Goal: Information Seeking & Learning: Learn about a topic

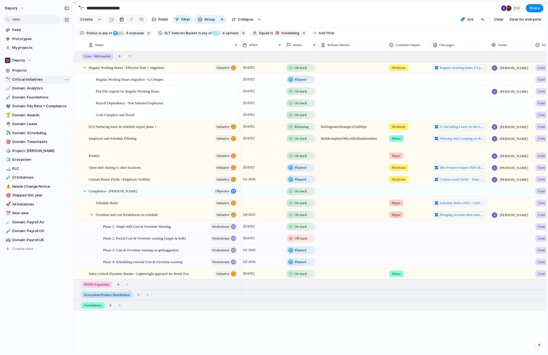
click at [30, 79] on span "Critical Initiatives" at bounding box center [40, 79] width 57 height 5
click at [83, 70] on div at bounding box center [84, 67] width 5 height 5
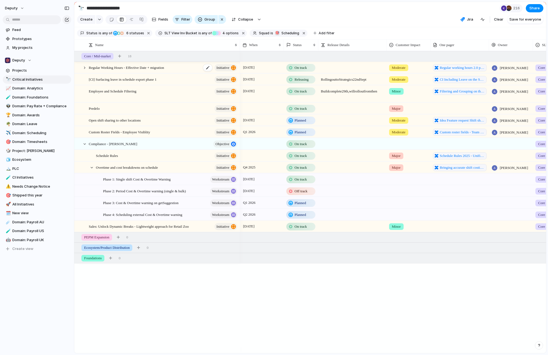
click at [102, 68] on span "Regular Working Hours - Effective Date + migration" at bounding box center [126, 67] width 75 height 6
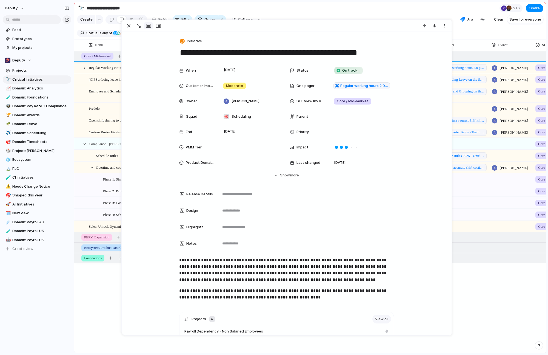
click at [420, 11] on section "**********" at bounding box center [310, 8] width 472 height 12
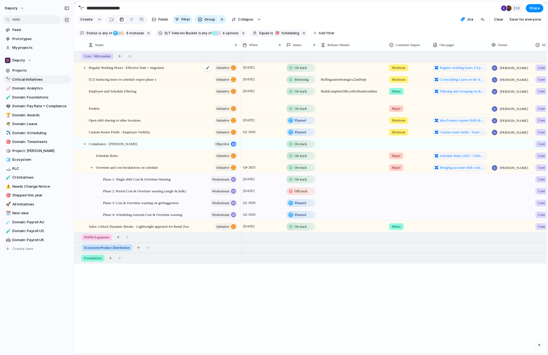
click at [124, 70] on span "Regular Working Hours - Effective Date + migration" at bounding box center [126, 67] width 75 height 6
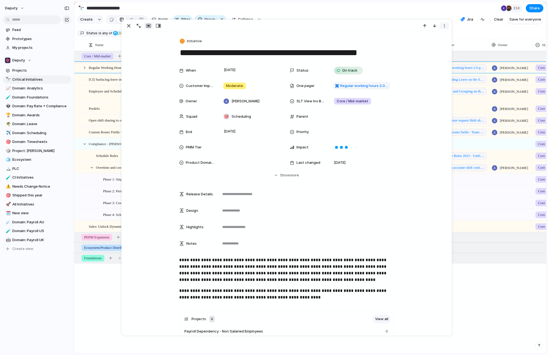
click at [446, 26] on div "button" at bounding box center [444, 26] width 4 height 4
drag, startPoint x: 414, startPoint y: 164, endPoint x: 396, endPoint y: 147, distance: 25.6
click at [414, 164] on div "Mark as duplicate Delete" at bounding box center [274, 177] width 548 height 355
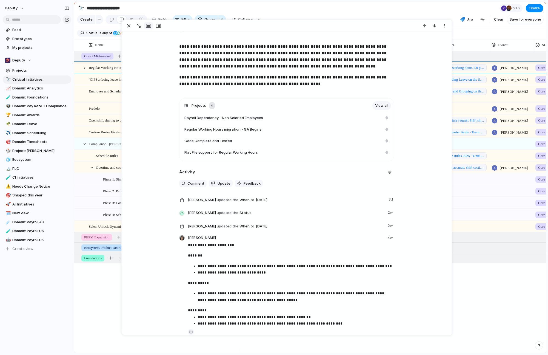
scroll to position [235, 0]
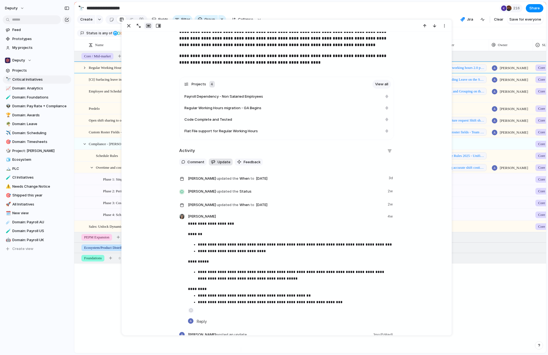
click at [209, 160] on button "Update" at bounding box center [221, 161] width 24 height 7
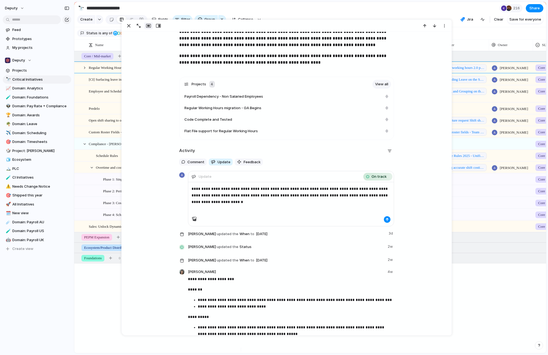
click at [384, 218] on button "button" at bounding box center [387, 219] width 7 height 7
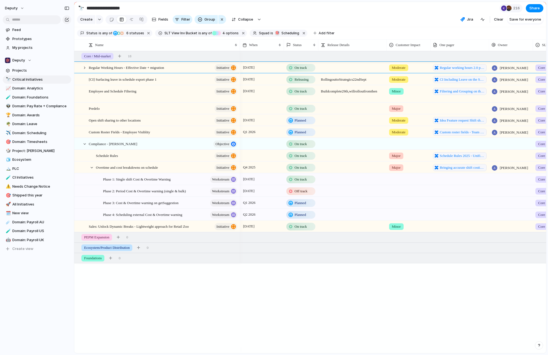
drag, startPoint x: 523, startPoint y: 308, endPoint x: 510, endPoint y: 298, distance: 16.4
click at [520, 306] on div "[DATE] On track Moderate Regular working hours 2.0 pre-migration improvements […" at bounding box center [393, 202] width 306 height 302
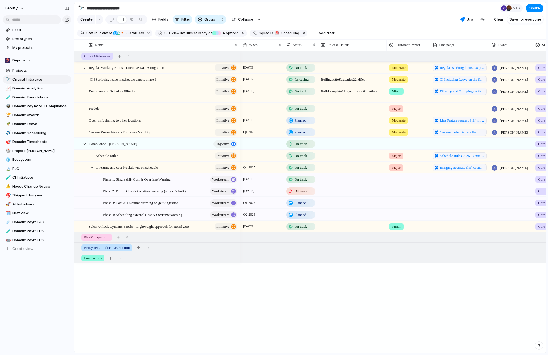
click at [297, 82] on span "Releasing" at bounding box center [302, 79] width 14 height 5
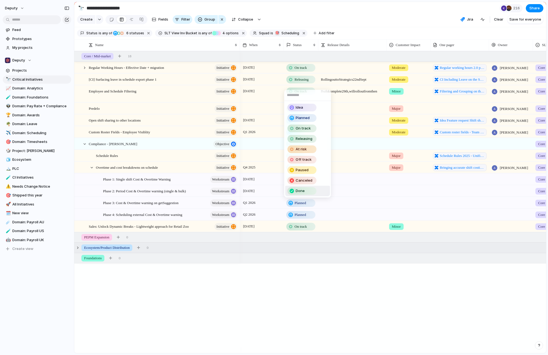
drag, startPoint x: 312, startPoint y: 191, endPoint x: 126, endPoint y: 249, distance: 194.7
click at [312, 191] on div "Done" at bounding box center [302, 190] width 28 height 7
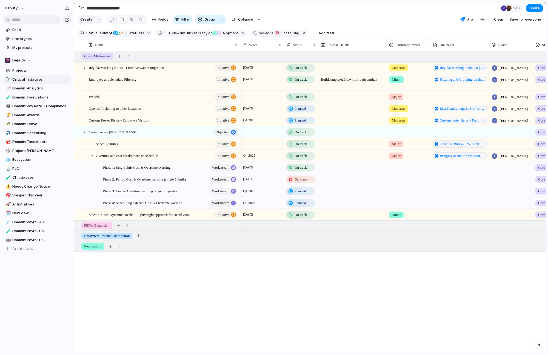
drag, startPoint x: 387, startPoint y: 306, endPoint x: 366, endPoint y: 265, distance: 46.6
click at [384, 307] on div "[DATE] On track Moderate Regular working hours 2.0 pre-migration improvements […" at bounding box center [393, 202] width 306 height 302
drag, startPoint x: 239, startPoint y: 349, endPoint x: 217, endPoint y: 249, distance: 101.9
click at [238, 349] on div at bounding box center [158, 349] width 166 height 4
click at [127, 87] on div "Employee and Schedule Filtering initiative" at bounding box center [163, 82] width 149 height 17
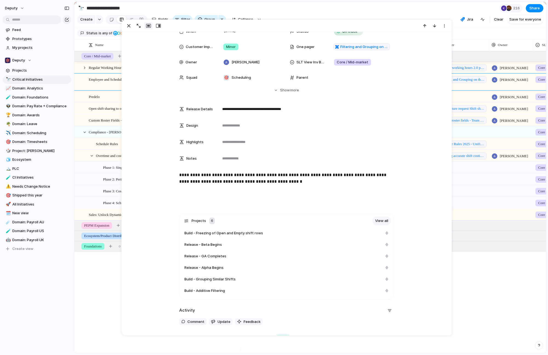
scroll to position [249, 0]
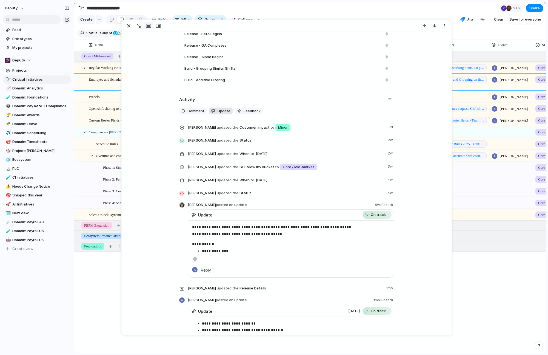
click at [223, 113] on button "Update" at bounding box center [221, 110] width 24 height 7
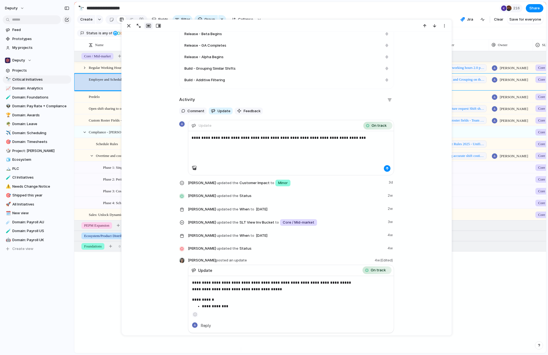
drag, startPoint x: 427, startPoint y: 151, endPoint x: 397, endPoint y: 169, distance: 35.2
click at [365, 139] on p "**********" at bounding box center [291, 137] width 199 height 7
click at [386, 167] on div "button" at bounding box center [387, 168] width 3 height 3
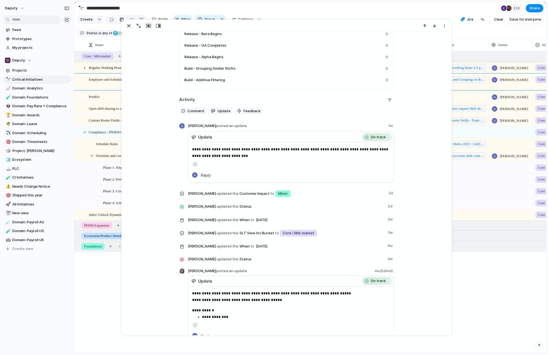
click at [92, 297] on div "Regular Working Hours - Effective Date + migration initiative Employee and Sche…" at bounding box center [310, 202] width 472 height 302
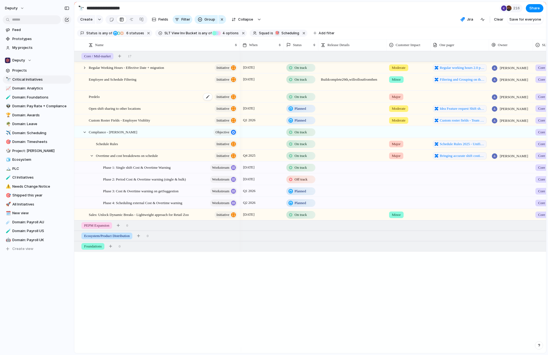
click at [126, 101] on div "Predelo initiative" at bounding box center [163, 96] width 149 height 11
drag, startPoint x: 108, startPoint y: 324, endPoint x: 154, endPoint y: 221, distance: 113.0
click at [109, 323] on div "Regular Working Hours - Effective Date + migration initiative Employee and Sche…" at bounding box center [310, 202] width 472 height 302
drag, startPoint x: 360, startPoint y: 294, endPoint x: 315, endPoint y: 253, distance: 61.1
click at [360, 294] on div "[DATE] On track Moderate Regular working hours 2.0 pre-migration improvements […" at bounding box center [393, 202] width 306 height 302
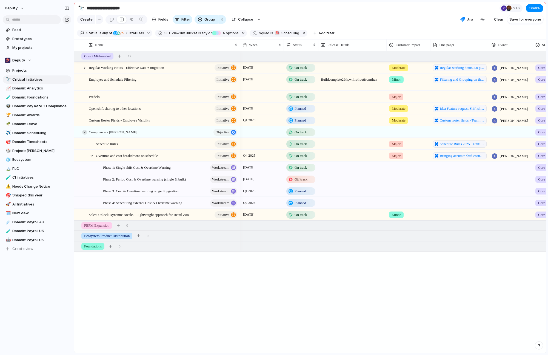
click at [83, 135] on div at bounding box center [84, 132] width 5 height 5
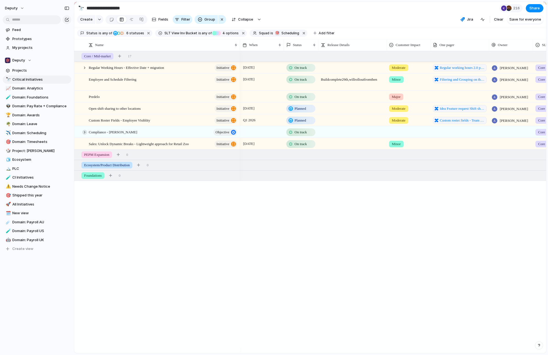
click at [83, 135] on div at bounding box center [84, 132] width 5 height 5
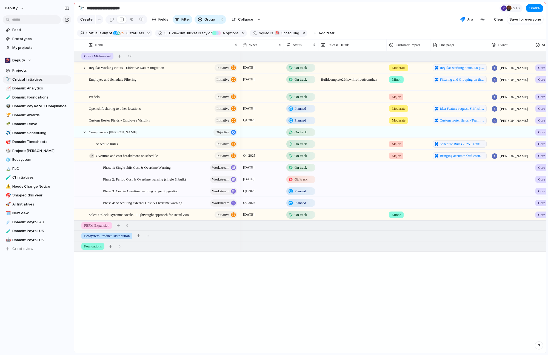
click at [89, 158] on div at bounding box center [91, 155] width 5 height 5
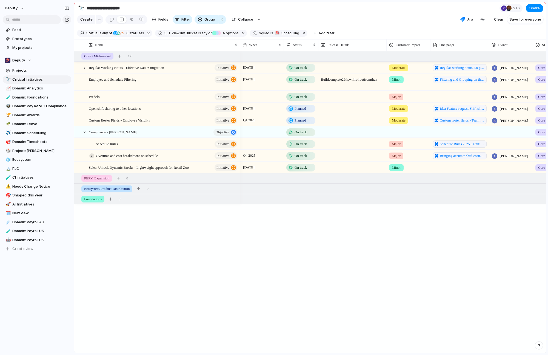
click at [89, 158] on div at bounding box center [91, 155] width 5 height 5
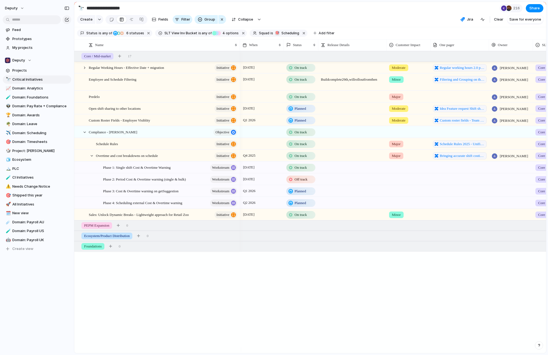
drag, startPoint x: 221, startPoint y: 322, endPoint x: 176, endPoint y: 172, distance: 156.7
click at [221, 321] on div "Regular Working Hours - Effective Date + migration initiative Employee and Sche…" at bounding box center [310, 202] width 472 height 302
click at [115, 99] on div "Predelo initiative" at bounding box center [163, 96] width 149 height 11
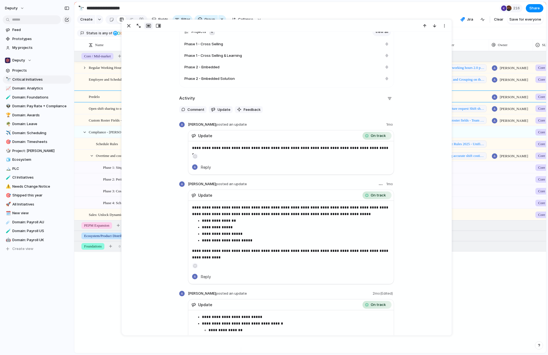
scroll to position [195, 0]
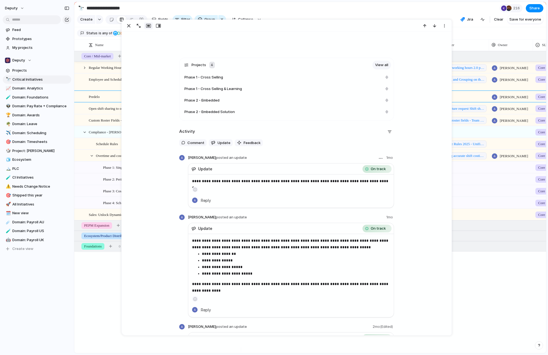
click at [238, 181] on p "**********" at bounding box center [291, 181] width 198 height 7
click at [416, 199] on div "**********" at bounding box center [286, 348] width 317 height 580
drag, startPoint x: 280, startPoint y: 121, endPoint x: 230, endPoint y: 138, distance: 52.2
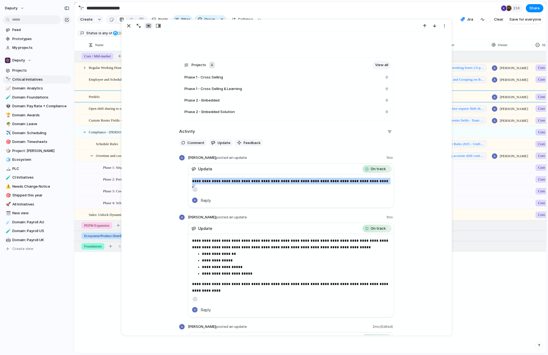
click at [280, 121] on div "**********" at bounding box center [286, 348] width 317 height 580
drag, startPoint x: 218, startPoint y: 139, endPoint x: 227, endPoint y: 145, distance: 10.6
click at [218, 140] on button "Update" at bounding box center [221, 142] width 24 height 7
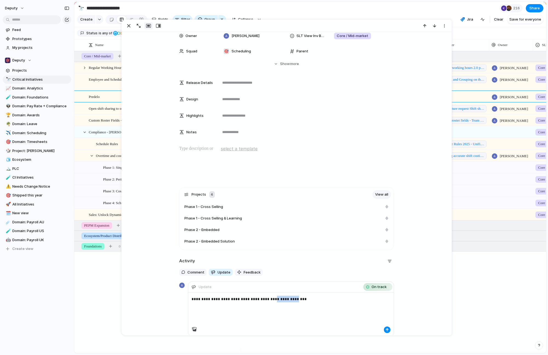
scroll to position [0, 0]
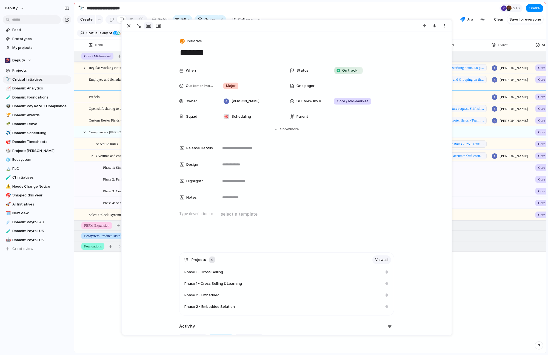
click at [462, 37] on section "Status is any of Planned On track At risk Off track Releasing Paused 6 statuses…" at bounding box center [310, 33] width 472 height 12
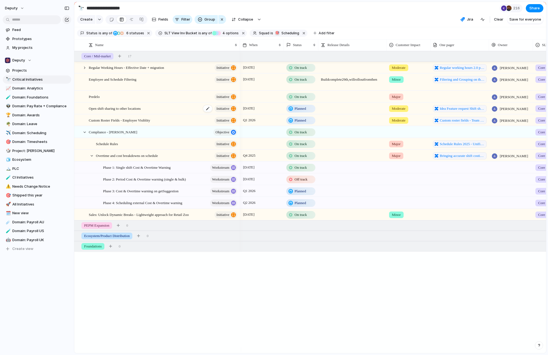
click at [125, 111] on span "Open shift sharing to other locations" at bounding box center [115, 108] width 52 height 6
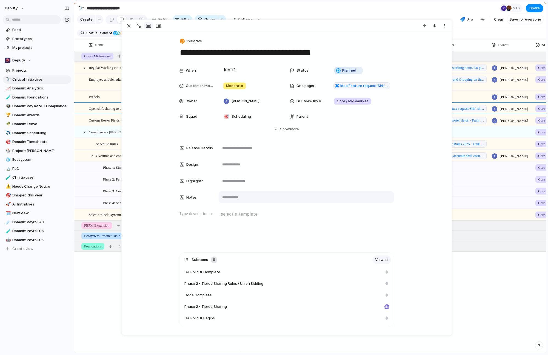
drag, startPoint x: 189, startPoint y: 143, endPoint x: 317, endPoint y: 198, distance: 139.5
click at [317, 198] on div "Release Details Design Highlights Notes" at bounding box center [286, 172] width 215 height 61
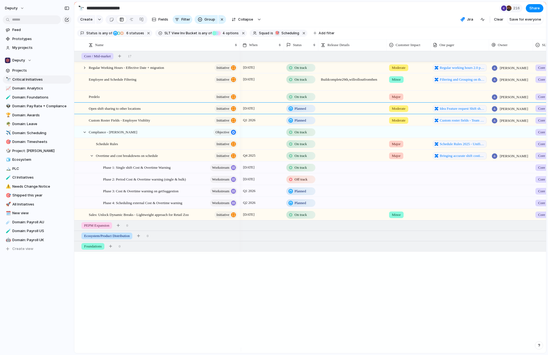
click at [405, 8] on section "**********" at bounding box center [310, 8] width 472 height 12
click at [155, 217] on span "Sales: Unlock Dynamic Breaks - Lightweight approach for Retail Zoo" at bounding box center [139, 214] width 100 height 6
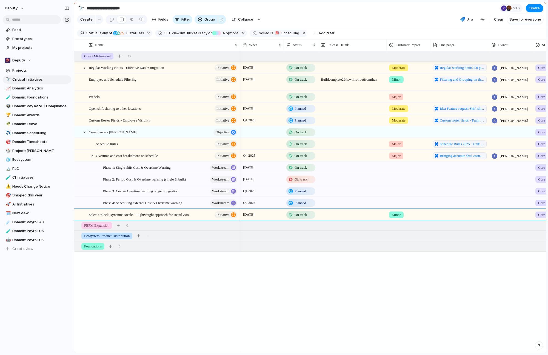
drag, startPoint x: 521, startPoint y: 287, endPoint x: 473, endPoint y: 291, distance: 48.1
click at [521, 286] on div "[DATE] On track Moderate Regular working hours 2.0 pre-migration improvements […" at bounding box center [393, 202] width 306 height 302
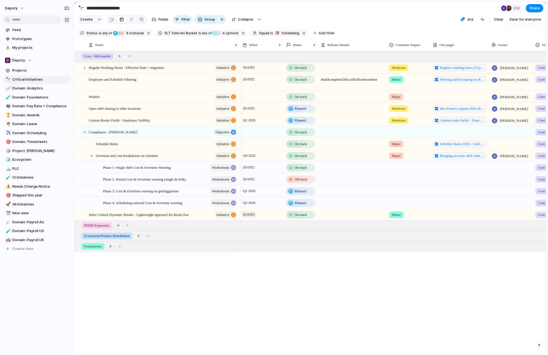
click at [256, 218] on span "[DATE]" at bounding box center [249, 214] width 14 height 7
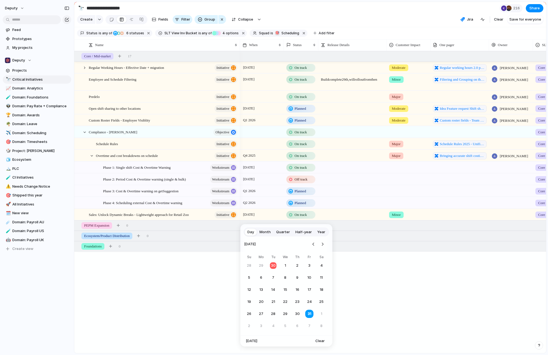
drag, startPoint x: 274, startPoint y: 264, endPoint x: 359, endPoint y: 298, distance: 91.3
click at [274, 264] on button "30" at bounding box center [273, 265] width 10 height 10
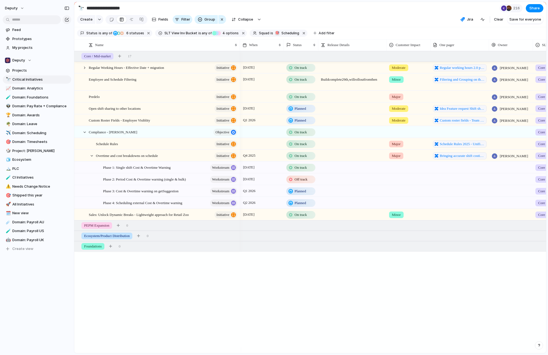
drag, startPoint x: 448, startPoint y: 312, endPoint x: 391, endPoint y: 278, distance: 66.7
click at [448, 312] on div "[DATE] On track Moderate Regular working hours 2.0 pre-migration improvements […" at bounding box center [393, 202] width 306 height 302
click at [83, 135] on div at bounding box center [84, 132] width 5 height 5
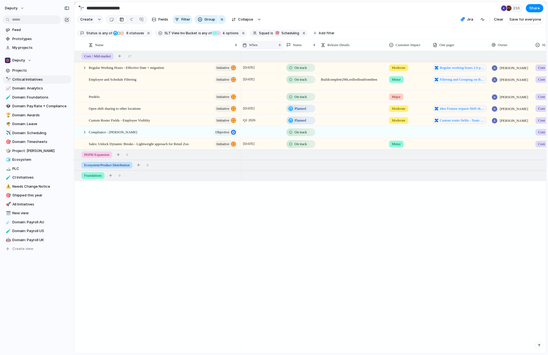
click at [261, 46] on div "When" at bounding box center [260, 44] width 34 height 5
click at [269, 79] on span "Sort ascending" at bounding box center [265, 78] width 27 height 5
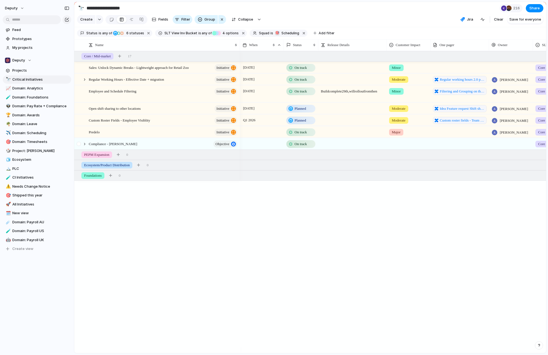
click at [84, 146] on div at bounding box center [84, 143] width 5 height 5
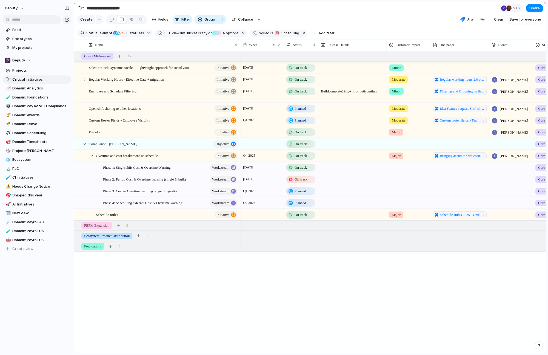
click at [303, 111] on span "Planned" at bounding box center [301, 108] width 12 height 5
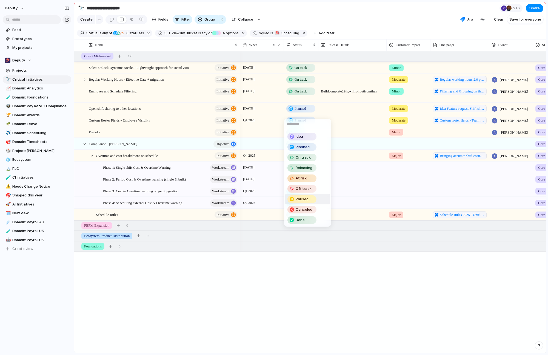
click at [320, 199] on li "Paused" at bounding box center [307, 199] width 45 height 10
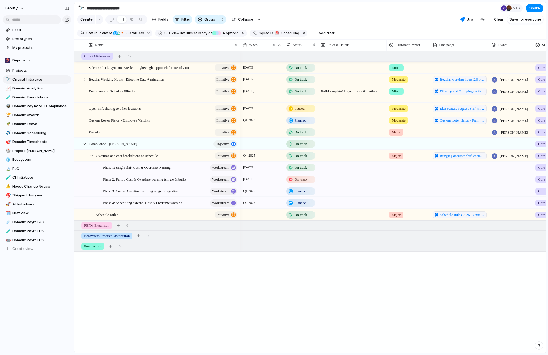
click at [347, 320] on div "[DATE] On track Minor Core / Mid-market 🎯 Scheduling [DATE] On track Moderate R…" at bounding box center [393, 202] width 306 height 302
click at [154, 285] on div "Sales: Unlock Dynamic Breaks - Lightweight approach for Retail Zoo initiative R…" at bounding box center [310, 202] width 472 height 302
click at [128, 94] on span "Employee and Schedule Filtering" at bounding box center [113, 91] width 48 height 6
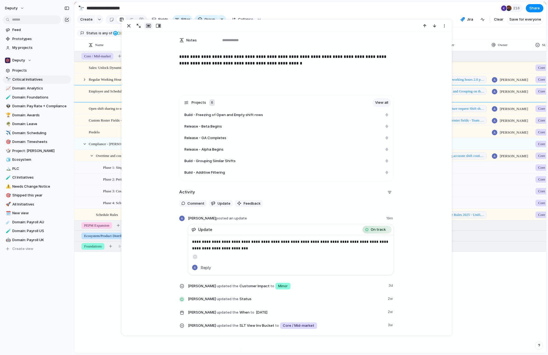
scroll to position [351, 0]
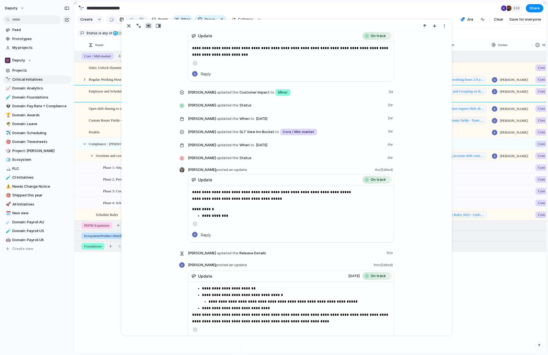
click at [245, 217] on p "**********" at bounding box center [296, 215] width 188 height 7
click at [230, 214] on p "**********" at bounding box center [296, 215] width 188 height 7
drag, startPoint x: 203, startPoint y: 198, endPoint x: 243, endPoint y: 214, distance: 43.0
click at [244, 218] on div "**********" at bounding box center [291, 204] width 198 height 30
click at [243, 212] on p "**********" at bounding box center [296, 215] width 188 height 7
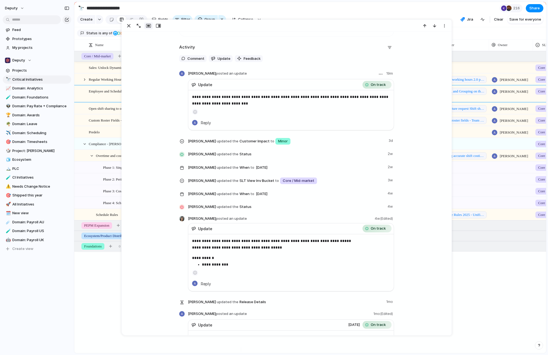
scroll to position [302, 0]
click at [229, 103] on p "**********" at bounding box center [291, 100] width 198 height 13
drag, startPoint x: 229, startPoint y: 103, endPoint x: 243, endPoint y: 106, distance: 14.4
click at [229, 103] on p "**********" at bounding box center [291, 100] width 198 height 13
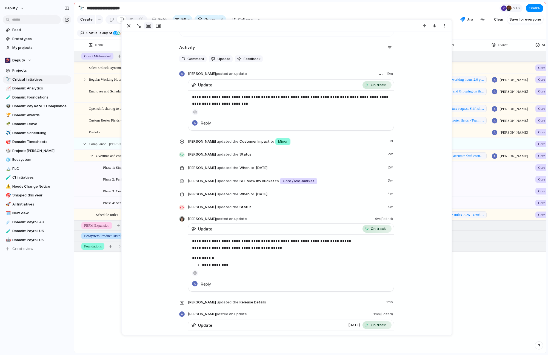
drag, startPoint x: 284, startPoint y: 103, endPoint x: 285, endPoint y: 106, distance: 3.1
click at [284, 104] on p "**********" at bounding box center [291, 100] width 198 height 13
click at [255, 108] on aside at bounding box center [291, 111] width 198 height 8
click at [226, 98] on p "**********" at bounding box center [291, 100] width 198 height 13
drag, startPoint x: 241, startPoint y: 103, endPoint x: 249, endPoint y: 99, distance: 8.9
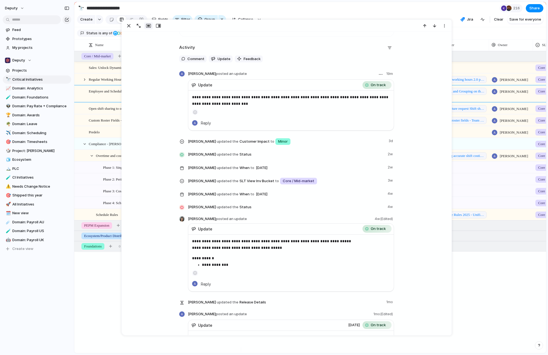
click at [241, 103] on p "**********" at bounding box center [291, 100] width 198 height 13
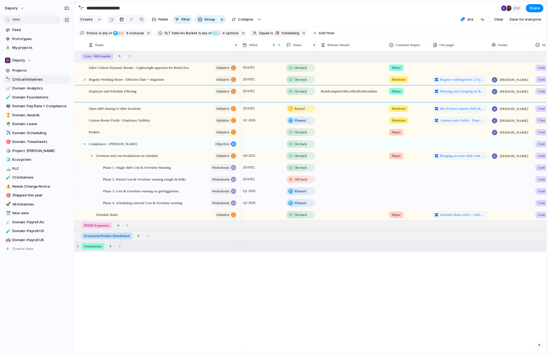
drag, startPoint x: 82, startPoint y: 302, endPoint x: 103, endPoint y: 254, distance: 52.4
click at [82, 301] on div "Sales: Unlock Dynamic Breaks - Lightweight approach for Retail Zoo initiative R…" at bounding box center [310, 202] width 472 height 302
click at [121, 110] on span "Open shift sharing to other locations" at bounding box center [115, 108] width 52 height 6
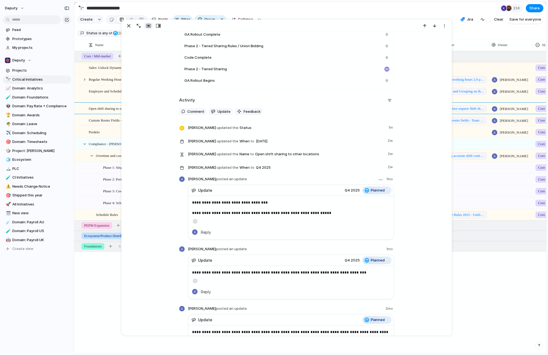
scroll to position [253, 0]
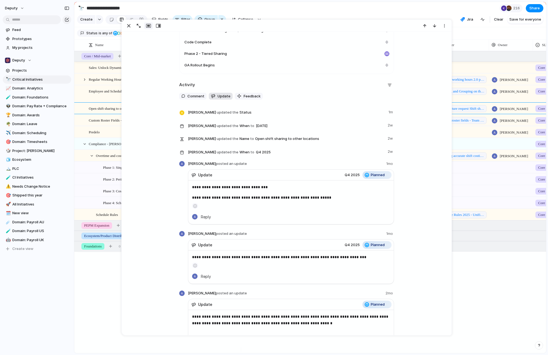
click at [211, 96] on div "button" at bounding box center [213, 96] width 4 height 4
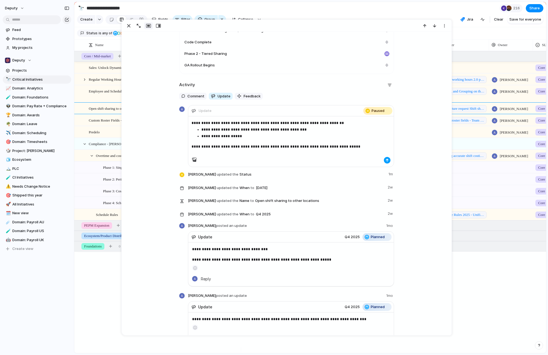
click at [386, 158] on div "button" at bounding box center [387, 159] width 3 height 3
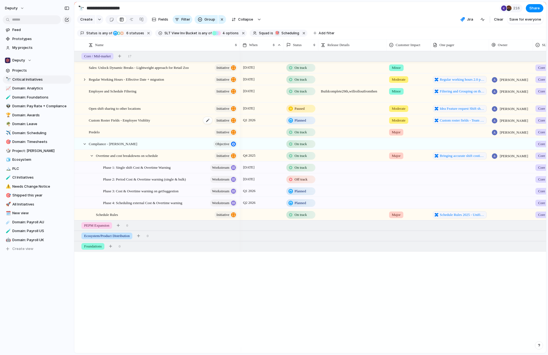
click at [150, 123] on span "Custom Roster Fields - Employee Visiblity" at bounding box center [119, 120] width 61 height 6
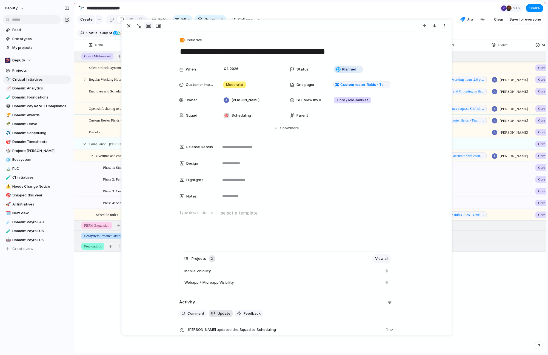
click at [217, 310] on button "Update" at bounding box center [221, 313] width 24 height 7
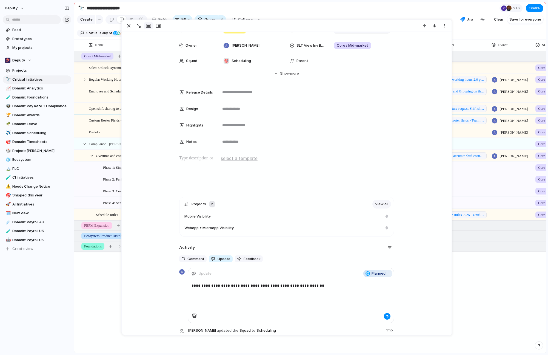
scroll to position [56, 0]
click at [388, 316] on button "button" at bounding box center [387, 315] width 7 height 7
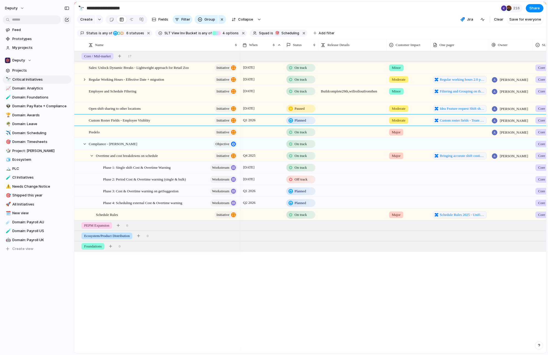
drag, startPoint x: 75, startPoint y: 280, endPoint x: 83, endPoint y: 270, distance: 12.2
click at [75, 279] on div "Sales: Unlock Dynamic Breaks - Lightweight approach for Retail Zoo initiative R…" at bounding box center [310, 202] width 472 height 302
click at [122, 138] on div "Predelo initiative" at bounding box center [163, 131] width 149 height 11
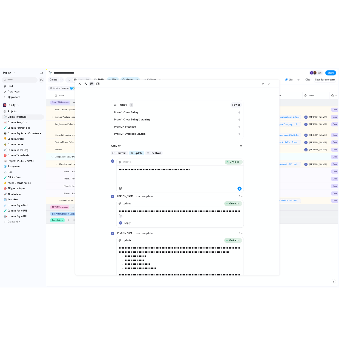
scroll to position [191, 0]
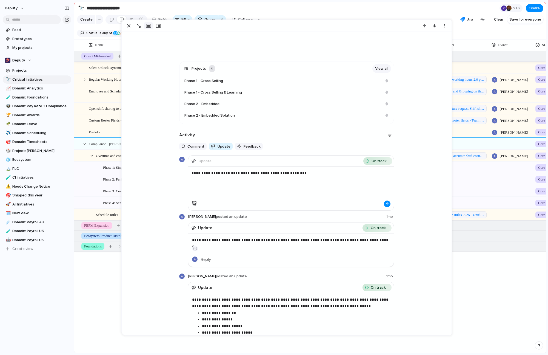
click at [260, 182] on div "**********" at bounding box center [291, 183] width 206 height 34
click at [310, 170] on p "**********" at bounding box center [291, 173] width 199 height 7
click at [318, 173] on p "**********" at bounding box center [291, 173] width 199 height 7
click at [334, 184] on div "**********" at bounding box center [291, 183] width 206 height 34
drag, startPoint x: 334, startPoint y: 175, endPoint x: 298, endPoint y: 173, distance: 35.7
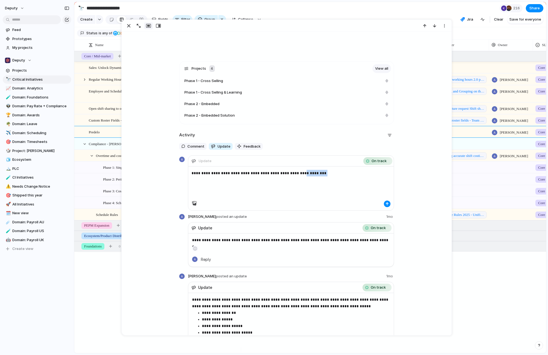
click at [298, 173] on p "**********" at bounding box center [291, 173] width 199 height 7
click at [324, 174] on p "**********" at bounding box center [291, 173] width 199 height 7
drag, startPoint x: 327, startPoint y: 174, endPoint x: 299, endPoint y: 176, distance: 27.7
click at [299, 176] on p "**********" at bounding box center [291, 173] width 199 height 7
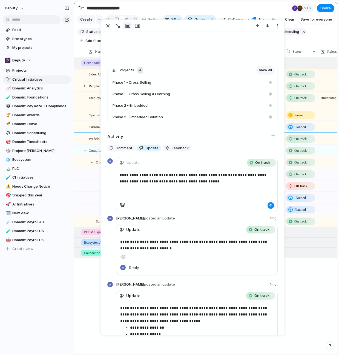
scroll to position [252, 0]
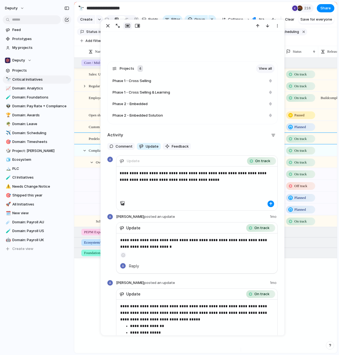
click at [240, 183] on p "**********" at bounding box center [195, 176] width 150 height 13
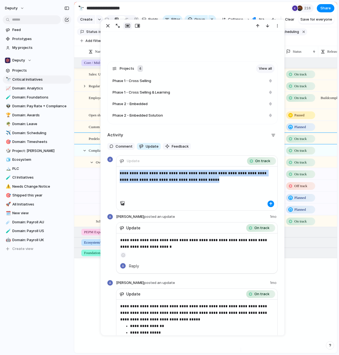
drag, startPoint x: 239, startPoint y: 183, endPoint x: 91, endPoint y: 177, distance: 148.7
click at [91, 177] on main "**********" at bounding box center [206, 177] width 264 height 351
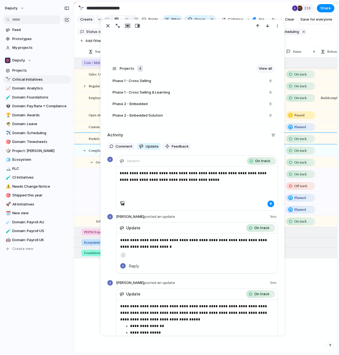
click at [139, 181] on p "**********" at bounding box center [195, 176] width 150 height 13
drag, startPoint x: 223, startPoint y: 179, endPoint x: 230, endPoint y: 172, distance: 10.3
click at [233, 172] on p "**********" at bounding box center [195, 176] width 150 height 13
click at [233, 174] on p "**********" at bounding box center [195, 173] width 150 height 7
drag, startPoint x: 235, startPoint y: 174, endPoint x: 228, endPoint y: 171, distance: 8.1
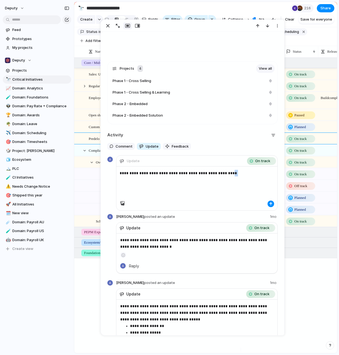
click at [228, 171] on p "**********" at bounding box center [195, 173] width 150 height 7
click at [269, 202] on div "button" at bounding box center [270, 203] width 3 height 3
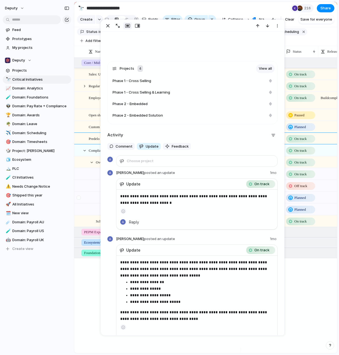
click at [88, 192] on div at bounding box center [82, 197] width 15 height 11
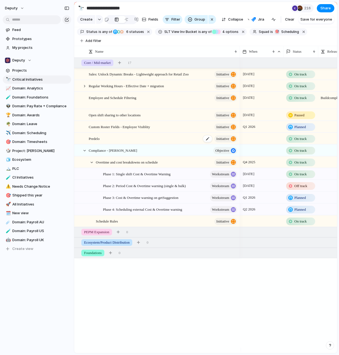
click at [109, 133] on div "Predelo initiative" at bounding box center [163, 138] width 149 height 11
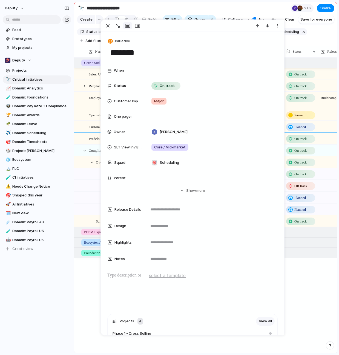
drag, startPoint x: 143, startPoint y: 50, endPoint x: 148, endPoint y: 52, distance: 5.5
click at [143, 50] on textarea "*******" at bounding box center [193, 53] width 166 height 12
click at [144, 52] on textarea "**********" at bounding box center [193, 53] width 166 height 12
click at [171, 47] on textarea "**********" at bounding box center [193, 53] width 166 height 12
click at [240, 50] on textarea "**********" at bounding box center [193, 53] width 166 height 12
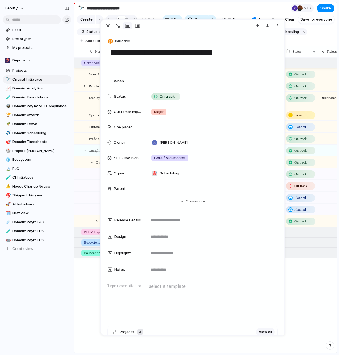
type textarea "**********"
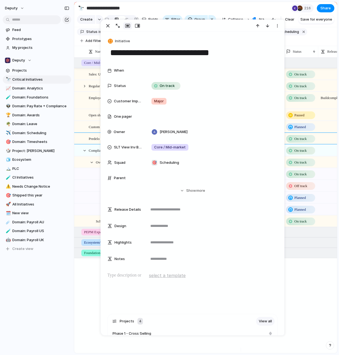
click at [91, 281] on div "Sales: Unlock Dynamic Breaks - Lightweight approach for Retail Zoo initiative R…" at bounding box center [205, 205] width 263 height 295
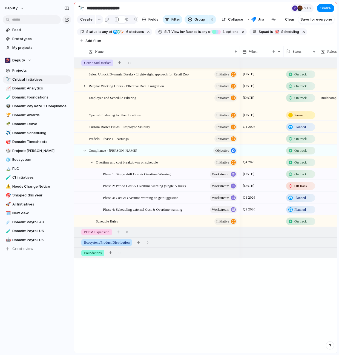
click at [268, 133] on div at bounding box center [261, 134] width 43 height 3
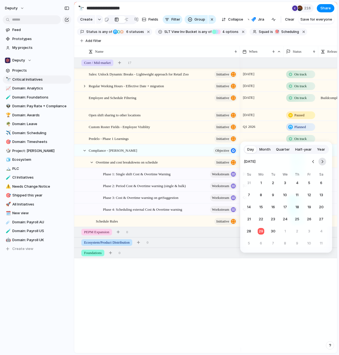
click at [324, 162] on button "Go to the Next Month" at bounding box center [323, 162] width 8 height 8
click at [311, 227] on button "31" at bounding box center [310, 231] width 10 height 10
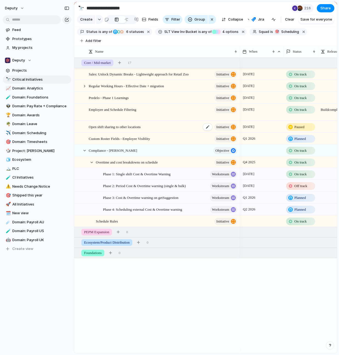
click at [117, 123] on span "Open shift sharing to other locations" at bounding box center [115, 126] width 52 height 6
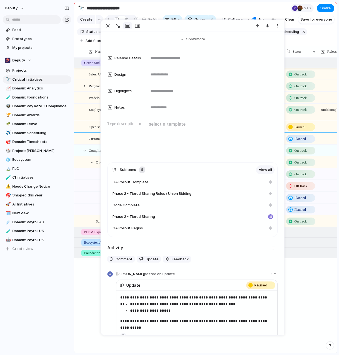
scroll to position [176, 0]
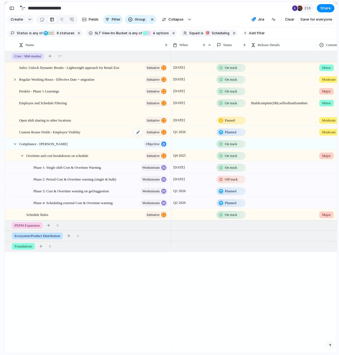
click at [65, 138] on div "Custom Roster Fields - Employee Visiblity initiative" at bounding box center [93, 131] width 149 height 11
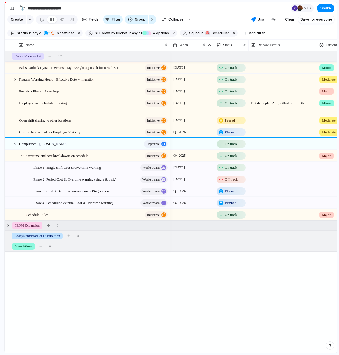
click at [15, 228] on span "PEPM Expansion" at bounding box center [27, 225] width 25 height 5
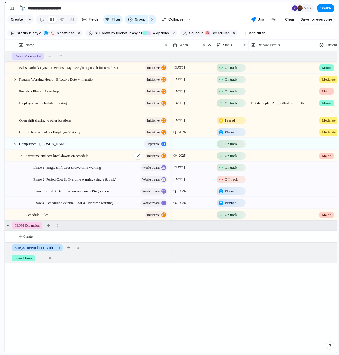
click at [64, 156] on span "Overtime and cost breakdowns on schedule" at bounding box center [57, 155] width 62 height 6
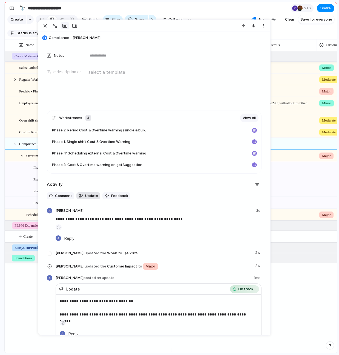
scroll to position [205, 0]
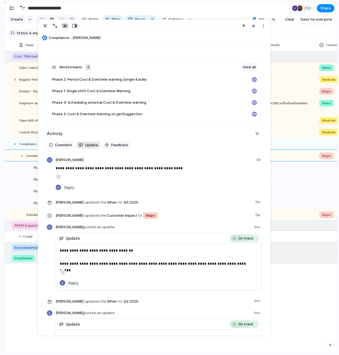
click at [90, 144] on span "Update" at bounding box center [91, 144] width 13 height 5
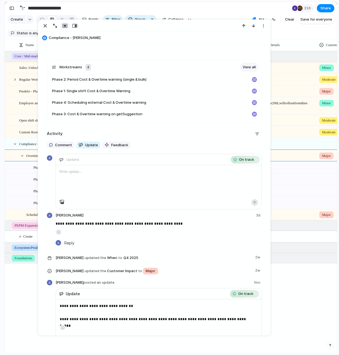
click at [176, 174] on p at bounding box center [158, 171] width 199 height 7
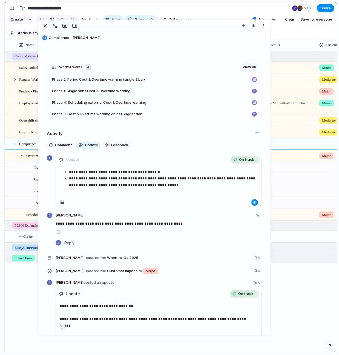
click at [130, 183] on p "**********" at bounding box center [163, 181] width 189 height 13
click at [204, 182] on p "**********" at bounding box center [163, 181] width 189 height 13
drag, startPoint x: 251, startPoint y: 201, endPoint x: 245, endPoint y: 235, distance: 34.5
click at [253, 201] on div "button" at bounding box center [254, 202] width 3 height 3
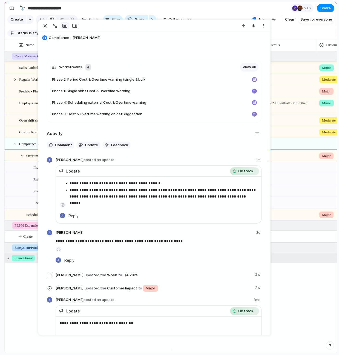
drag, startPoint x: 12, startPoint y: 325, endPoint x: 42, endPoint y: 260, distance: 71.1
click at [12, 325] on div "Sales: Unlock Dynamic Breaks - Lightweight approach for Retail Zoo initiative R…" at bounding box center [171, 202] width 333 height 302
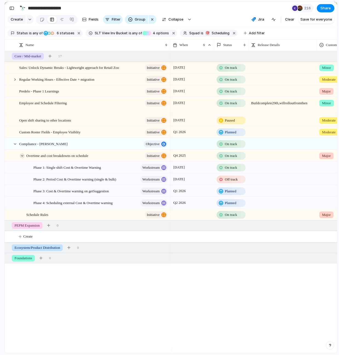
click at [24, 158] on div at bounding box center [22, 155] width 5 height 5
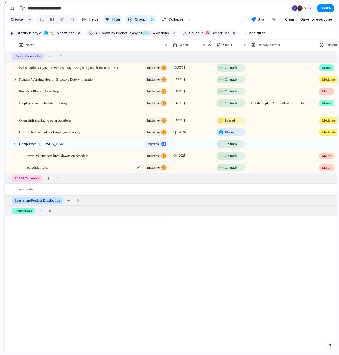
click at [34, 170] on span "Schedule Rules" at bounding box center [37, 167] width 22 height 6
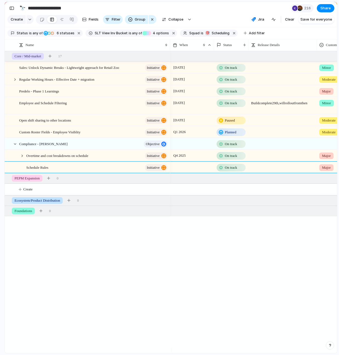
click at [288, 35] on section "Status is any of Planned On track At risk Off track Releasing Paused 6 statuses…" at bounding box center [171, 33] width 333 height 12
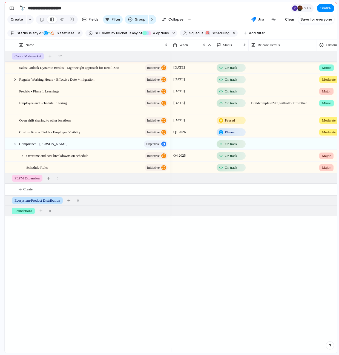
click at [22, 158] on div at bounding box center [22, 155] width 5 height 5
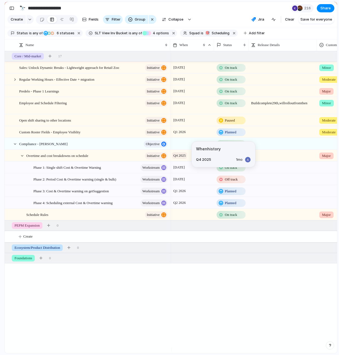
click at [181, 159] on span "Q4 2025" at bounding box center [179, 155] width 15 height 7
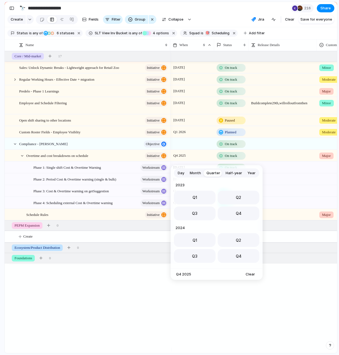
scroll to position [87, 0]
click at [243, 331] on div "Day Month Quarter Half-year Year [DATE] Q1 Q2 Q3 Q4 2024 Q1 Q2 Q3 Q4 2025 Q1 Q2…" at bounding box center [169, 177] width 339 height 355
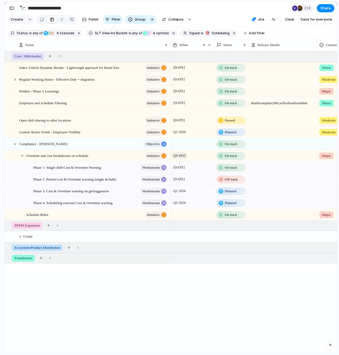
click at [178, 159] on span "Q4 2025" at bounding box center [179, 155] width 15 height 7
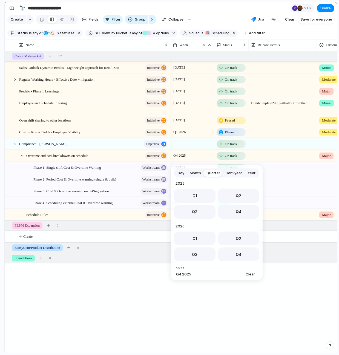
click at [255, 244] on div "Q1 Q2 Q3 Q4" at bounding box center [217, 246] width 86 height 30
click at [242, 235] on button "Q2" at bounding box center [239, 238] width 42 height 14
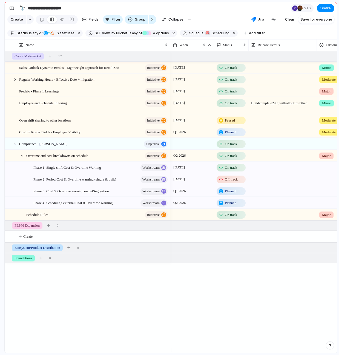
click at [224, 304] on div "[DATE] On track Minor [DATE] On track Moderate Regular working hours 2.0 pre-mi…" at bounding box center [253, 202] width 167 height 302
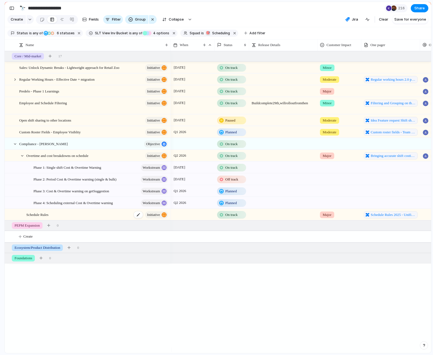
click at [85, 218] on div "Schedule Rules initiative" at bounding box center [97, 214] width 142 height 11
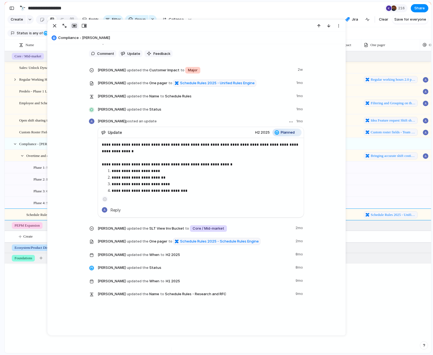
scroll to position [284, 0]
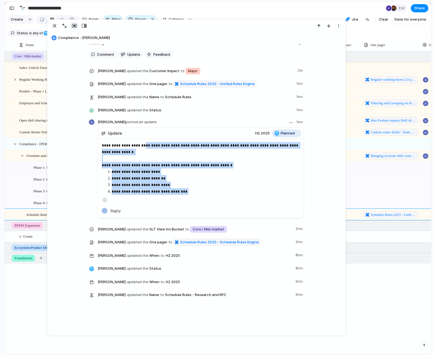
drag, startPoint x: 141, startPoint y: 146, endPoint x: 258, endPoint y: 203, distance: 130.6
click at [258, 203] on div "**********" at bounding box center [201, 178] width 206 height 79
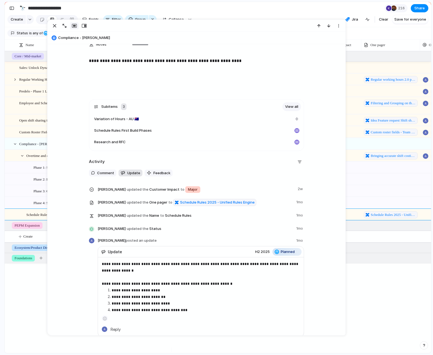
scroll to position [163, 0]
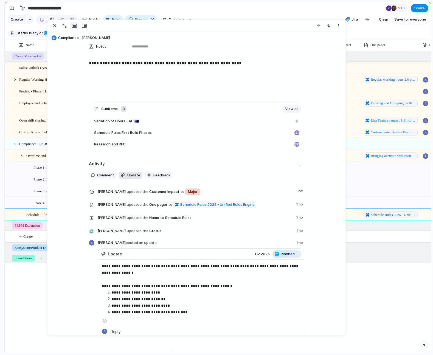
click at [128, 175] on span "Update" at bounding box center [133, 174] width 13 height 5
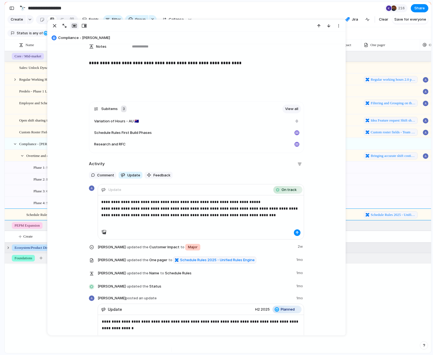
drag, startPoint x: 297, startPoint y: 232, endPoint x: 370, endPoint y: 251, distance: 75.4
click at [297, 232] on button "button" at bounding box center [297, 232] width 7 height 7
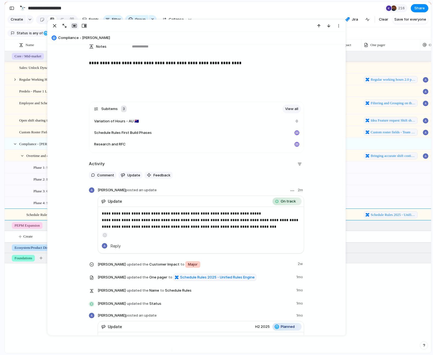
click at [277, 221] on p "**********" at bounding box center [201, 220] width 198 height 20
click at [234, 229] on p "**********" at bounding box center [201, 220] width 198 height 20
click at [56, 25] on div "button" at bounding box center [54, 25] width 7 height 7
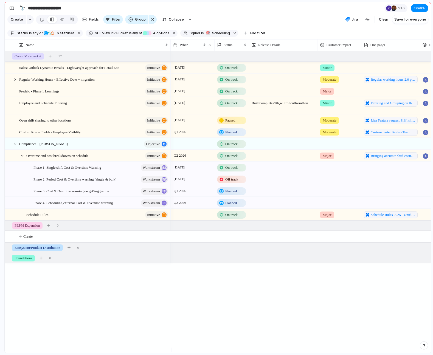
click at [150, 317] on div "Sales: Unlock Dynamic Breaks - Lightweight approach for Retail Zoo initiative R…" at bounding box center [218, 202] width 426 height 302
click at [85, 182] on span "Phase 2: Period Cost & Overtime warning (single & bulk)" at bounding box center [74, 179] width 83 height 6
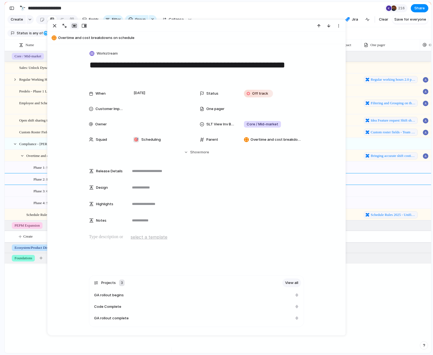
click at [369, 288] on div "[DATE] On track Minor Core / Mid-market [DATE] On track Moderate Regular workin…" at bounding box center [300, 202] width 260 height 302
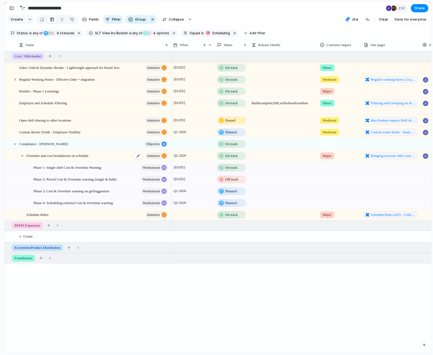
click at [83, 158] on span "Overtime and cost breakdowns on schedule" at bounding box center [57, 155] width 62 height 6
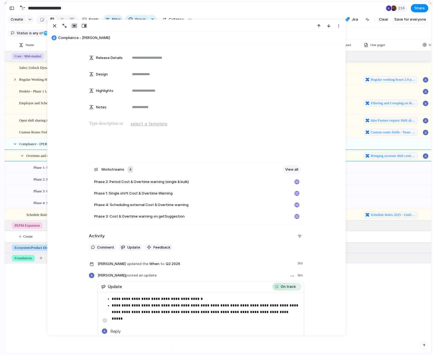
scroll to position [103, 0]
drag, startPoint x: 274, startPoint y: 314, endPoint x: 106, endPoint y: 299, distance: 168.1
click at [106, 299] on div "**********" at bounding box center [201, 308] width 198 height 28
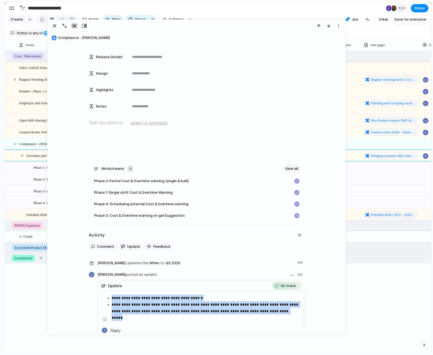
drag, startPoint x: 106, startPoint y: 296, endPoint x: 281, endPoint y: 309, distance: 175.6
click at [281, 309] on ul "**********" at bounding box center [201, 304] width 198 height 20
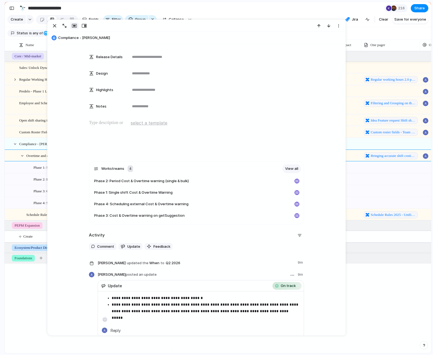
click at [281, 309] on p "**********" at bounding box center [206, 307] width 188 height 13
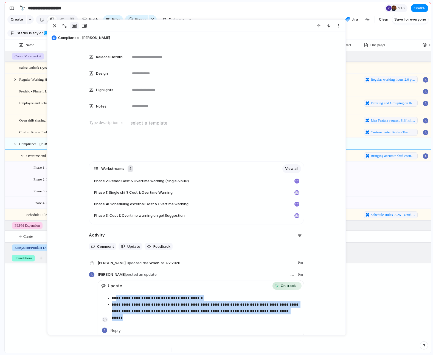
drag, startPoint x: 192, startPoint y: 309, endPoint x: 114, endPoint y: 297, distance: 79.5
click at [114, 297] on ul "**********" at bounding box center [201, 304] width 198 height 20
click at [22, 317] on div "Sales: Unlock Dynamic Breaks - Lightweight approach for Retail Zoo initiative R…" at bounding box center [218, 202] width 426 height 302
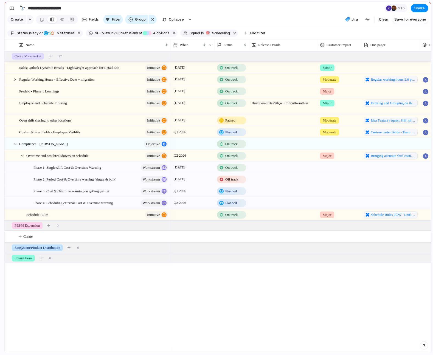
click at [189, 309] on div "[DATE] On track Minor Core / Mid-market [DATE] On track Moderate Regular workin…" at bounding box center [300, 202] width 260 height 302
click at [58, 182] on span "Phase 2: Period Cost & Overtime warning (single & bulk)" at bounding box center [74, 179] width 83 height 6
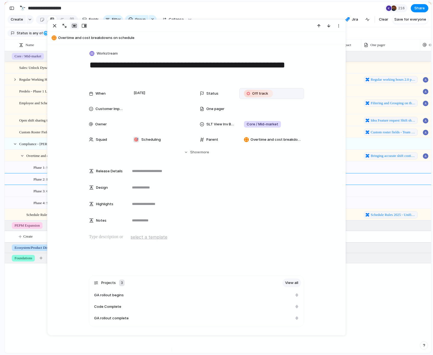
click at [254, 96] on div "Off track" at bounding box center [258, 93] width 28 height 7
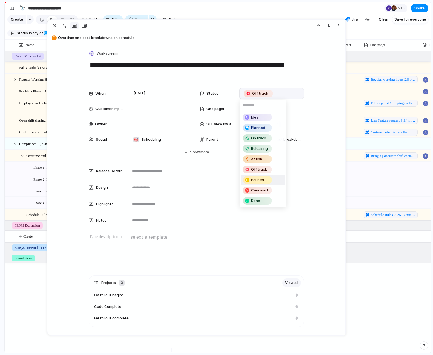
click at [385, 303] on div "Idea Planned On track Releasing At risk Off track Paused Canceled Done" at bounding box center [216, 177] width 433 height 355
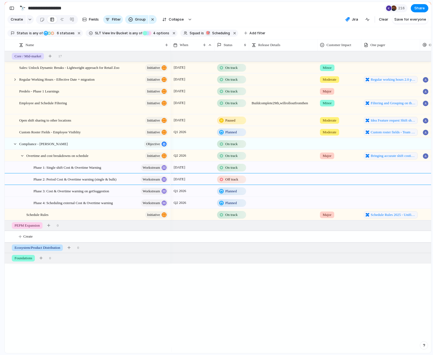
drag, startPoint x: 404, startPoint y: 314, endPoint x: 397, endPoint y: 309, distance: 9.0
click at [404, 314] on div "[DATE] On track Minor Core / Mid-market [DATE] On track Moderate Regular workin…" at bounding box center [300, 202] width 260 height 302
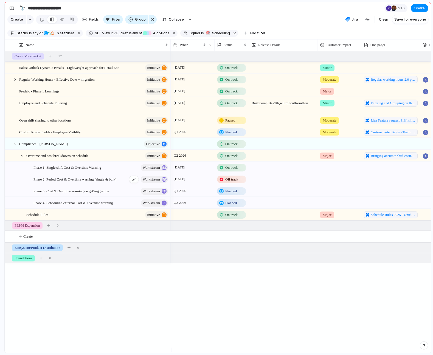
click at [89, 182] on span "Phase 2: Period Cost & Overtime warning (single & bulk)" at bounding box center [74, 179] width 83 height 6
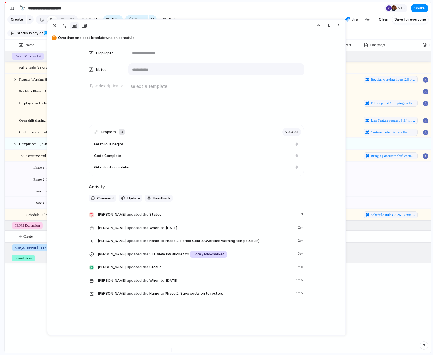
scroll to position [158, 0]
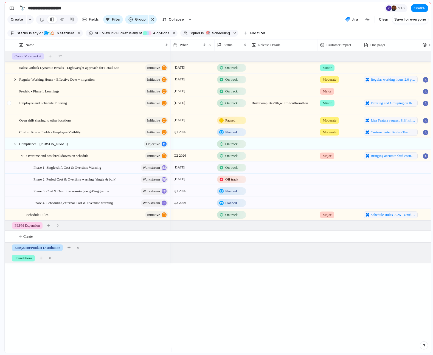
click at [8, 104] on div at bounding box center [10, 107] width 10 height 20
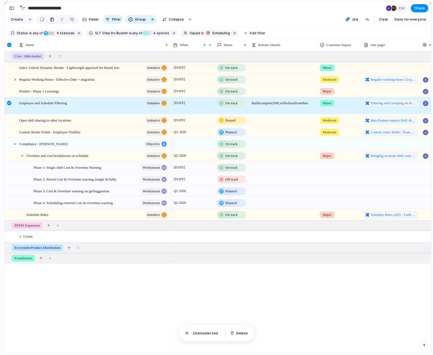
click at [10, 105] on div at bounding box center [9, 103] width 4 height 4
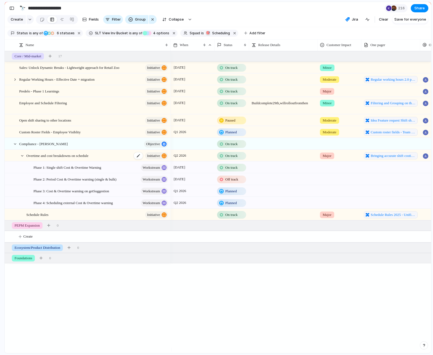
click at [76, 158] on span "Overtime and cost breakdowns on schedule" at bounding box center [57, 155] width 62 height 6
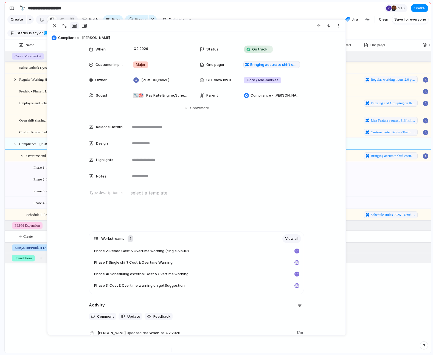
scroll to position [174, 0]
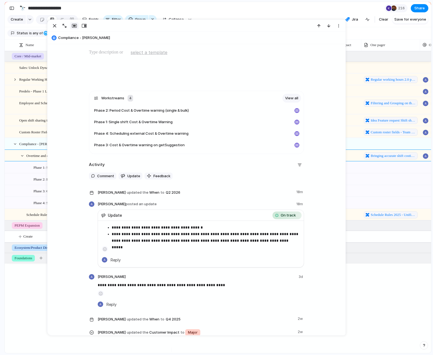
click at [363, 39] on section "Status is any of Planned On track At risk Off track Releasing Paused 6 statuses…" at bounding box center [218, 33] width 426 height 12
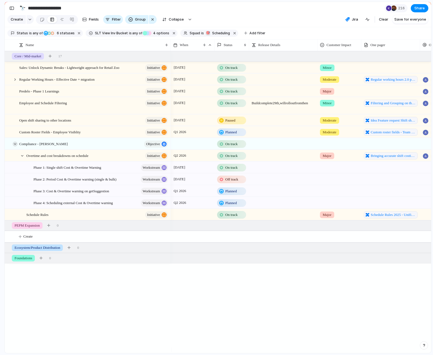
click at [15, 146] on div at bounding box center [15, 143] width 5 height 5
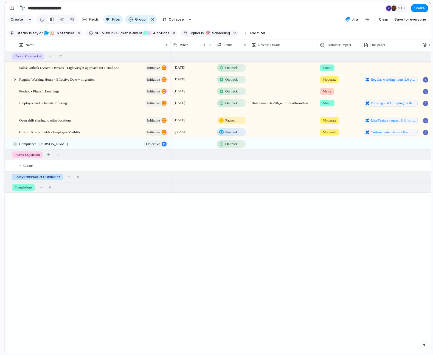
click at [16, 146] on div at bounding box center [15, 143] width 5 height 5
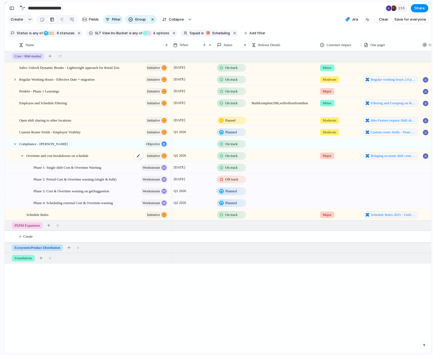
click at [81, 158] on span "Overtime and cost breakdowns on schedule" at bounding box center [57, 155] width 62 height 6
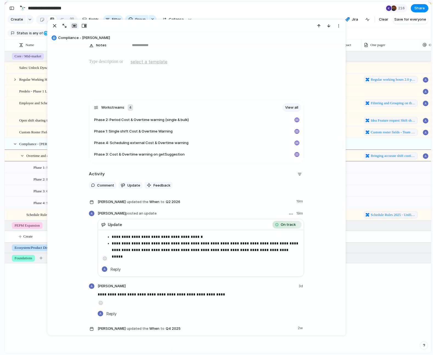
scroll to position [209, 0]
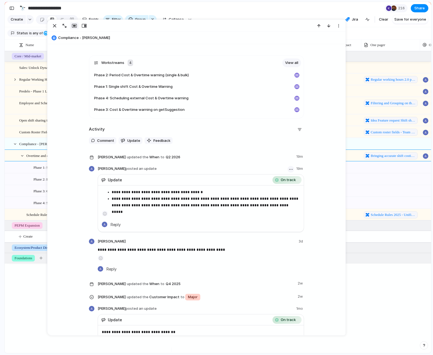
click at [289, 170] on button "button" at bounding box center [290, 169] width 7 height 7
click at [270, 181] on span "Edit" at bounding box center [271, 180] width 7 height 5
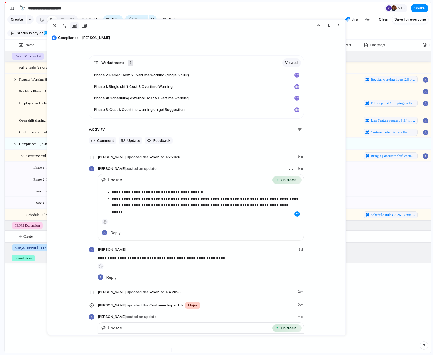
click at [266, 207] on p "**********" at bounding box center [206, 201] width 188 height 13
click at [280, 205] on p "**********" at bounding box center [206, 201] width 188 height 13
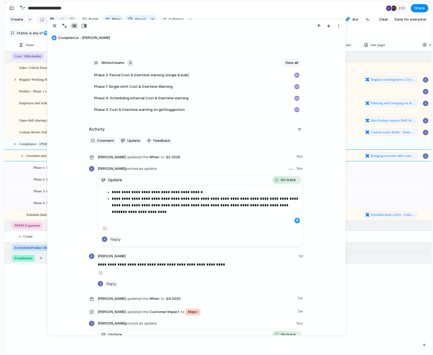
click at [296, 221] on div "button" at bounding box center [296, 220] width 3 height 3
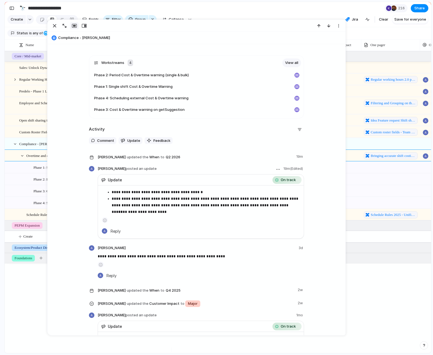
click at [327, 7] on section "**********" at bounding box center [218, 8] width 426 height 12
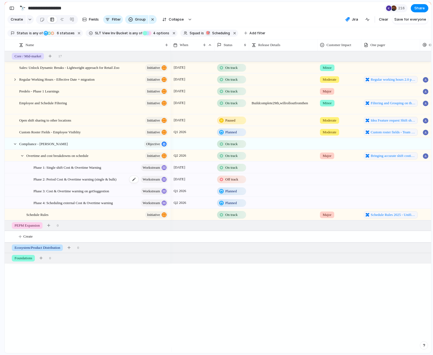
click at [75, 185] on div "Phase 2: Period Cost & Overtime warning (single & bulk) workstream" at bounding box center [100, 179] width 135 height 11
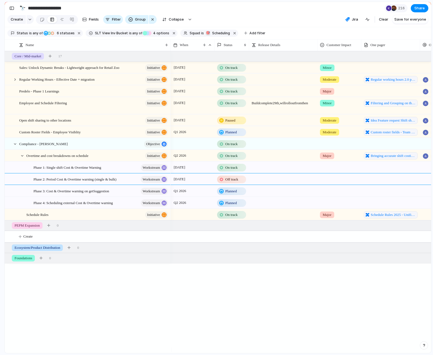
click at [375, 300] on div "[DATE] On track Minor Core / Mid-market [DATE] On track Moderate Regular workin…" at bounding box center [300, 202] width 260 height 302
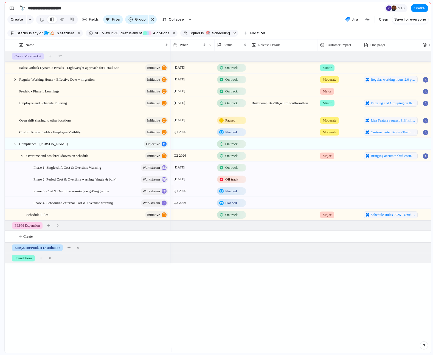
drag, startPoint x: 291, startPoint y: 308, endPoint x: 289, endPoint y: 286, distance: 21.3
click at [291, 305] on div "[DATE] On track Minor Core / Mid-market [DATE] On track Moderate Regular workin…" at bounding box center [300, 202] width 260 height 302
click at [8, 7] on button "button" at bounding box center [11, 8] width 9 height 9
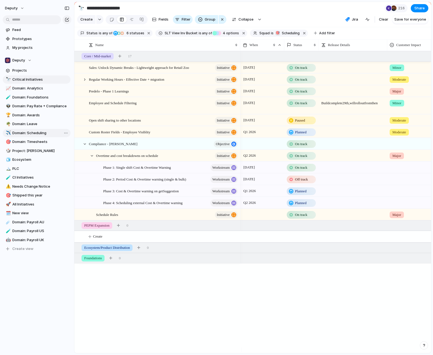
click at [38, 132] on span "Domain: Scheduling" at bounding box center [40, 132] width 56 height 5
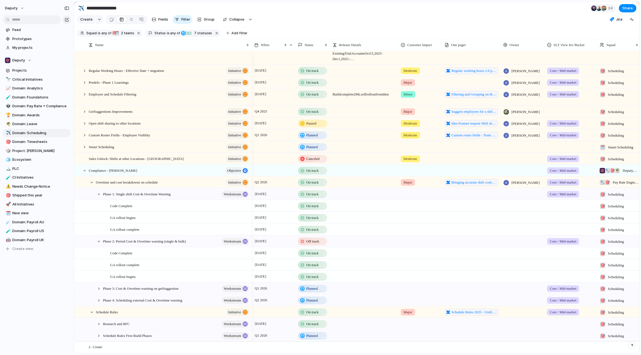
click at [548, 252] on div at bounding box center [571, 251] width 52 height 9
click at [548, 276] on div at bounding box center [551, 276] width 10 height 10
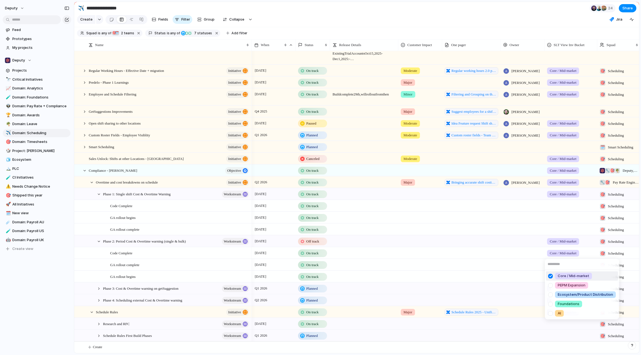
click at [526, 265] on div "Core / Mid-market PEPM Expansion Ecosystem/Product Distribution Foundations AI" at bounding box center [320, 177] width 641 height 355
click at [548, 264] on div at bounding box center [571, 263] width 52 height 9
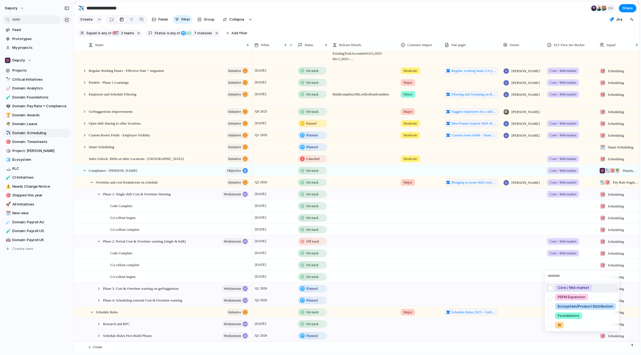
click at [548, 287] on div at bounding box center [551, 288] width 10 height 10
click at [523, 270] on div "Core / Mid-market PEPM Expansion Ecosystem/Product Distribution Foundations AI" at bounding box center [320, 177] width 641 height 355
click at [548, 278] on div at bounding box center [571, 275] width 52 height 9
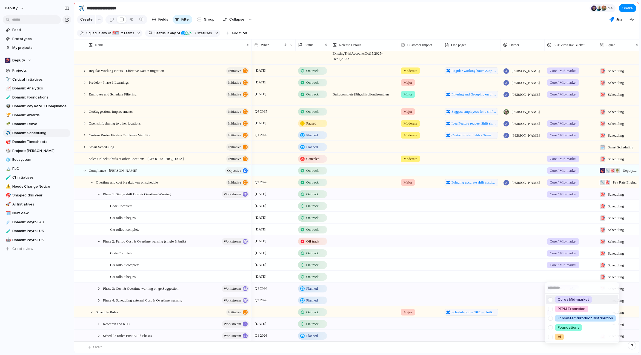
click at [548, 298] on div at bounding box center [551, 300] width 10 height 10
click at [548, 203] on div "Core / Mid-market PEPM Expansion Ecosystem/Product Distribution Foundations AI" at bounding box center [320, 177] width 641 height 355
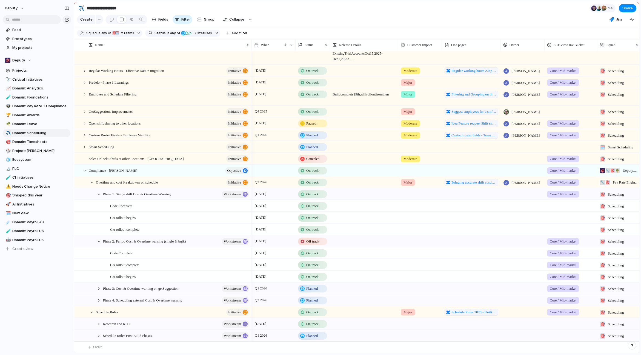
click at [548, 203] on div at bounding box center [571, 204] width 52 height 9
click at [548, 230] on div at bounding box center [551, 229] width 10 height 10
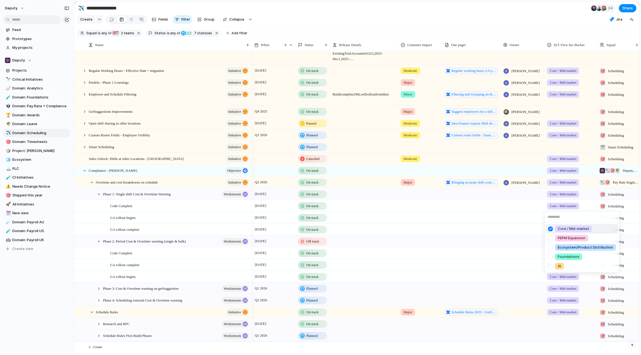
drag, startPoint x: 521, startPoint y: 219, endPoint x: 561, endPoint y: 220, distance: 39.5
click at [521, 218] on div "Core / Mid-market PEPM Expansion Ecosystem/Product Distribution Foundations AI" at bounding box center [320, 177] width 641 height 355
click at [548, 218] on div at bounding box center [571, 216] width 52 height 9
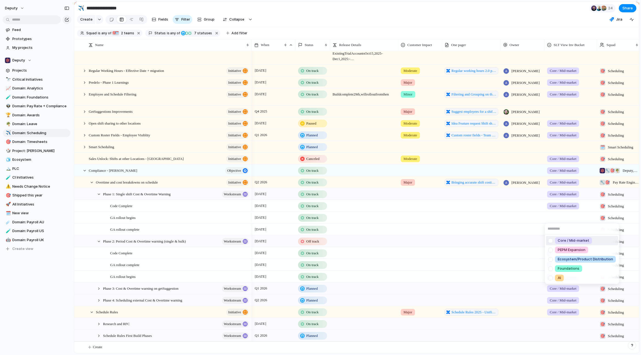
click at [548, 241] on div at bounding box center [551, 241] width 10 height 10
drag, startPoint x: 509, startPoint y: 219, endPoint x: 552, endPoint y: 231, distance: 44.5
click at [509, 219] on div "Core / Mid-market PEPM Expansion Ecosystem/Product Distribution Foundations AI" at bounding box center [320, 177] width 641 height 355
click at [548, 231] on div at bounding box center [571, 228] width 52 height 9
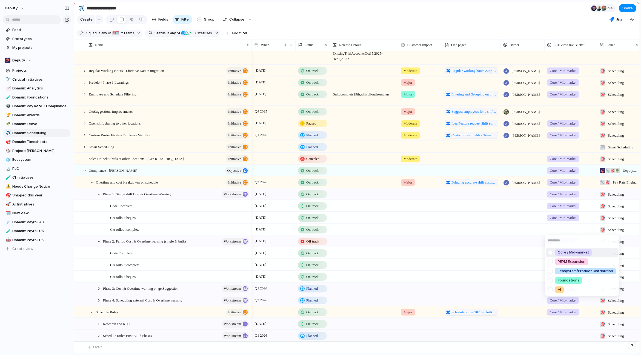
click at [548, 252] on div at bounding box center [551, 253] width 10 height 10
click at [98, 193] on div "Core / Mid-market PEPM Expansion Ecosystem/Product Distribution Foundations AI" at bounding box center [320, 177] width 641 height 355
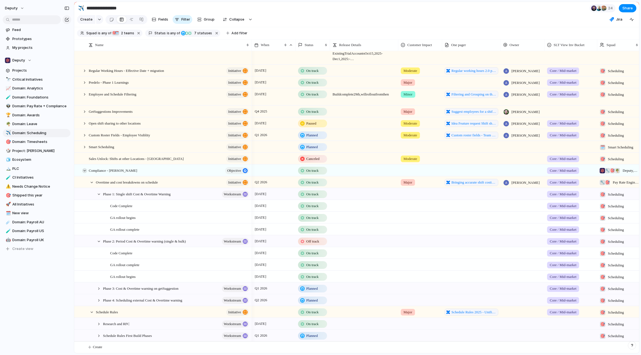
click at [83, 170] on div at bounding box center [84, 170] width 5 height 5
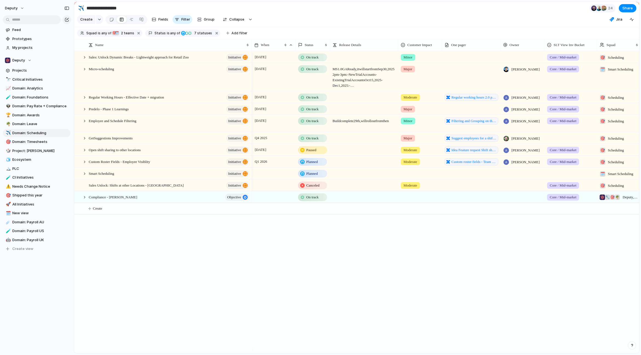
click at [277, 289] on div "[DATE] On track Minor Core / Mid-market 🎯 Scheduling [DATE] On track MS 1.0 GA …" at bounding box center [446, 202] width 388 height 302
click at [172, 302] on div "Sales: Unlock Dynamic Breaks - Lightweight approach for Retail Zoo initiative M…" at bounding box center [356, 202] width 565 height 302
drag, startPoint x: 324, startPoint y: 275, endPoint x: 309, endPoint y: 241, distance: 37.8
click at [324, 275] on div "[DATE] On track Minor Core / Mid-market 🎯 Scheduling [DATE] On track MS 1.0 GA …" at bounding box center [446, 202] width 388 height 302
click at [271, 279] on div "[DATE] On track Minor Core / Mid-market 🎯 Scheduling [DATE] On track MS 1.0 GA …" at bounding box center [446, 202] width 388 height 302
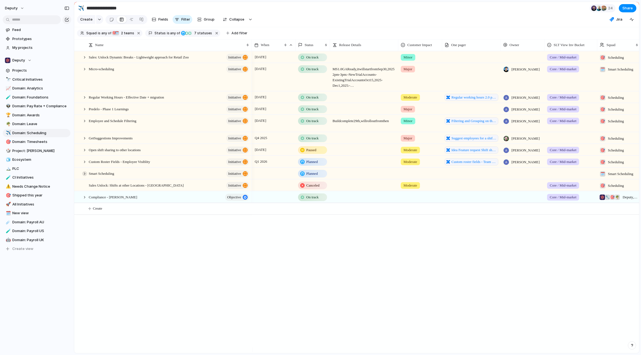
drag, startPoint x: 78, startPoint y: 179, endPoint x: 84, endPoint y: 175, distance: 6.9
click at [78, 175] on div at bounding box center [79, 173] width 4 height 4
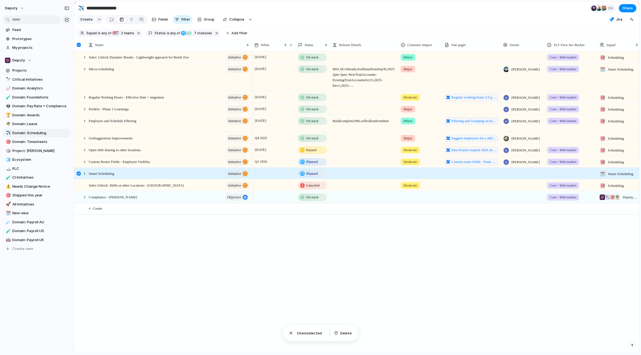
click at [78, 175] on div at bounding box center [79, 173] width 4 height 4
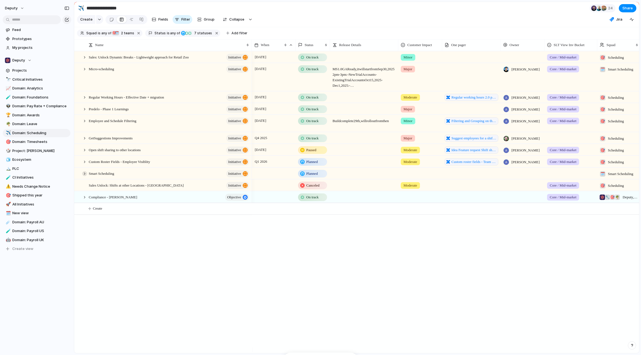
click at [83, 176] on div at bounding box center [84, 173] width 5 height 5
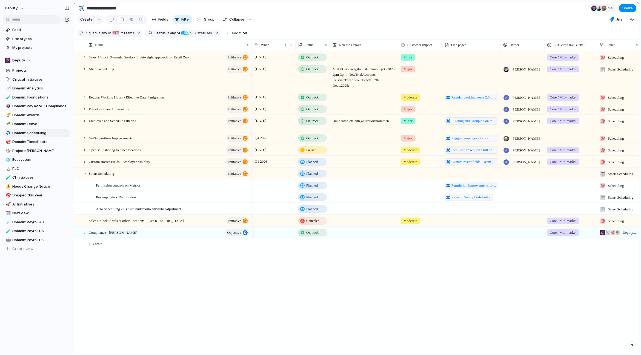
click at [233, 280] on div "Sales: Unlock Dynamic Breaks - Lightweight approach for Retail Zoo initiative M…" at bounding box center [356, 202] width 565 height 302
click at [84, 72] on div at bounding box center [84, 69] width 5 height 5
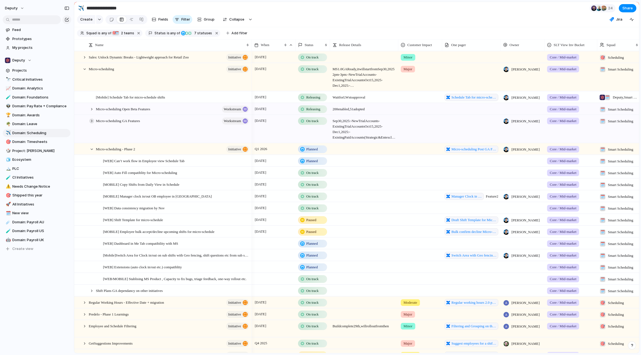
click at [91, 123] on div at bounding box center [91, 120] width 5 height 5
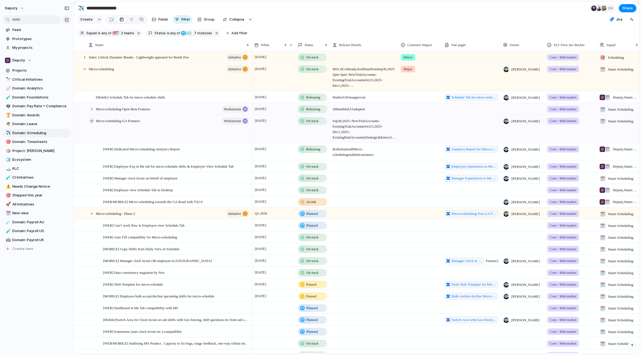
click at [90, 123] on div at bounding box center [91, 120] width 5 height 5
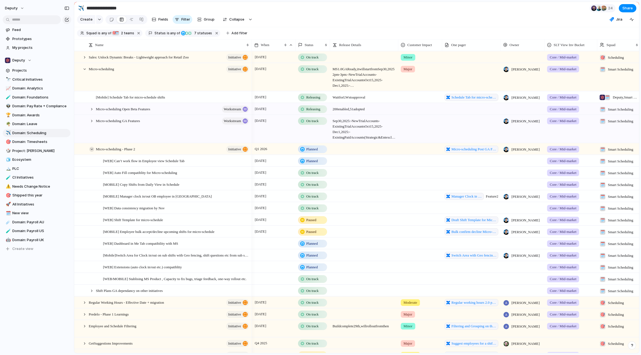
click at [93, 152] on div at bounding box center [91, 149] width 5 height 5
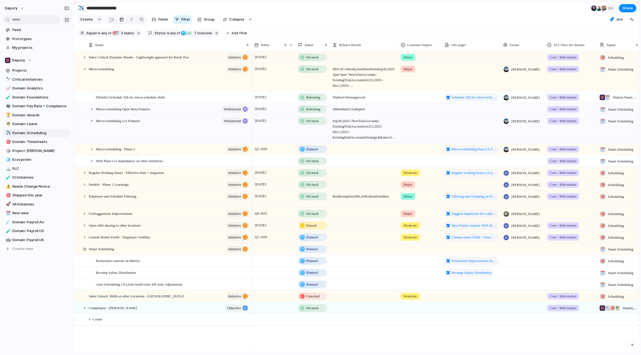
click at [86, 251] on div at bounding box center [84, 248] width 5 height 5
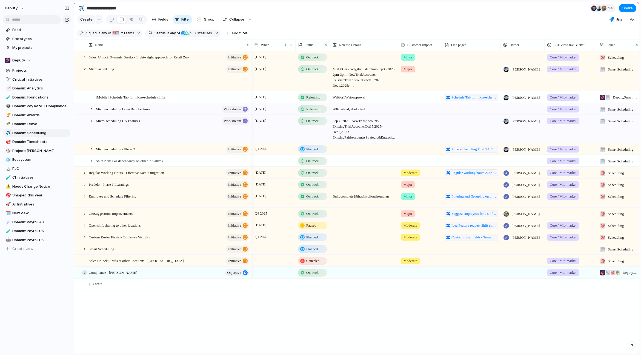
click at [85, 275] on div at bounding box center [84, 272] width 5 height 5
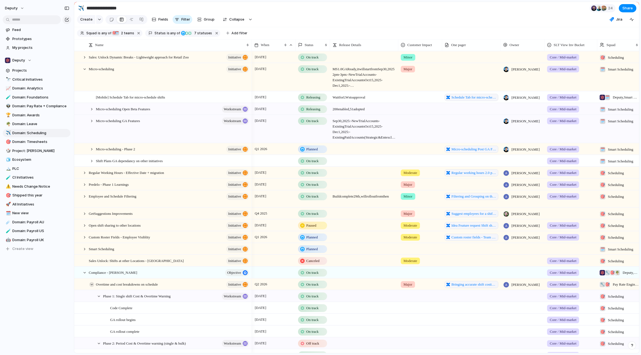
click at [92, 287] on div at bounding box center [91, 284] width 5 height 5
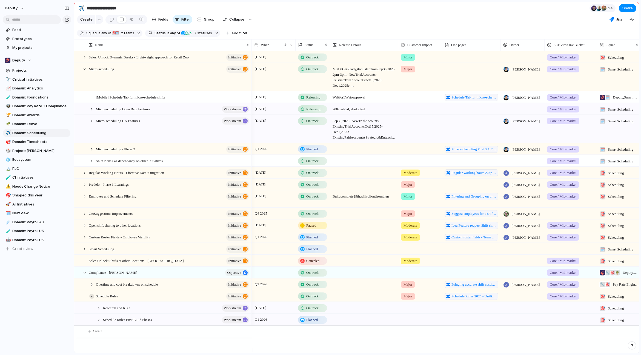
click at [90, 298] on div at bounding box center [91, 296] width 5 height 5
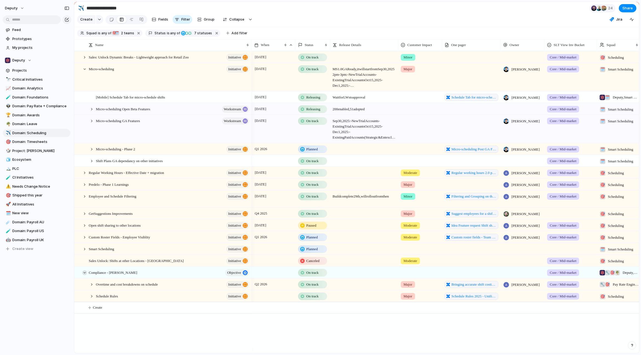
click at [86, 275] on div at bounding box center [84, 272] width 5 height 5
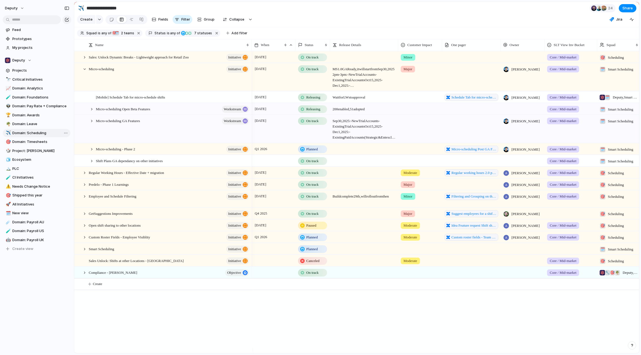
click at [37, 130] on span "Domain: Scheduling" at bounding box center [40, 132] width 56 height 5
click at [34, 122] on span "Domain: Leave" at bounding box center [40, 123] width 56 height 5
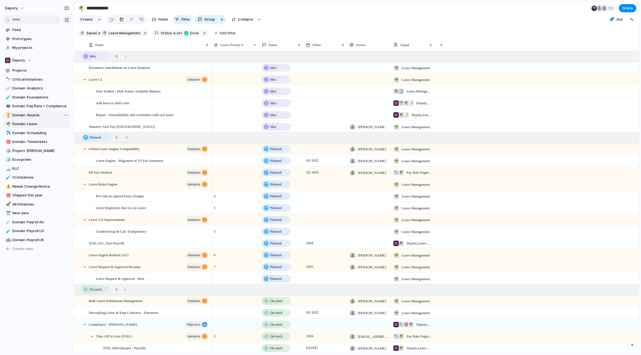
click at [34, 112] on span "Domain: Awards" at bounding box center [40, 114] width 56 height 5
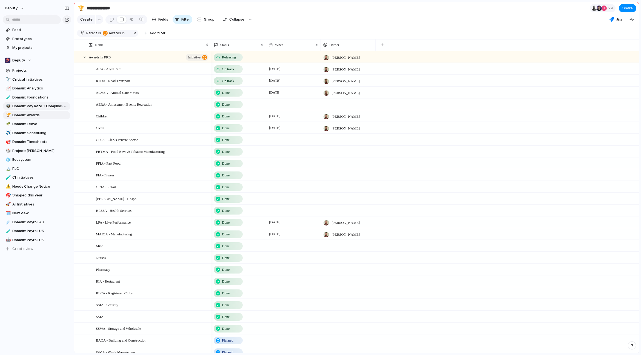
click at [35, 103] on link "👽 Domain: Pay Rate + Compliance" at bounding box center [37, 106] width 68 height 8
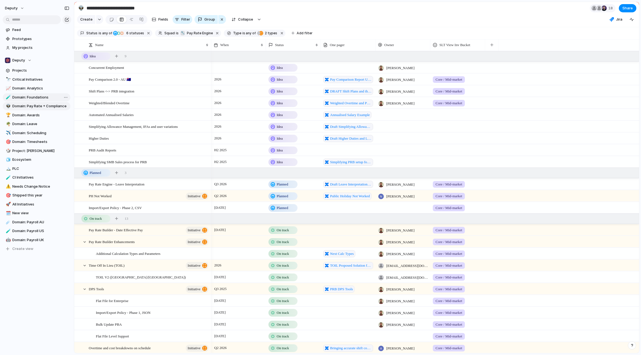
click at [32, 93] on link "🧪 Domain: Foundations" at bounding box center [37, 97] width 68 height 8
click at [32, 83] on div "🔭 Critical Initiatives 📈 Domain: Analytics 🧪 Domain: Foundations 👽 Domain: Pay …" at bounding box center [37, 164] width 68 height 178
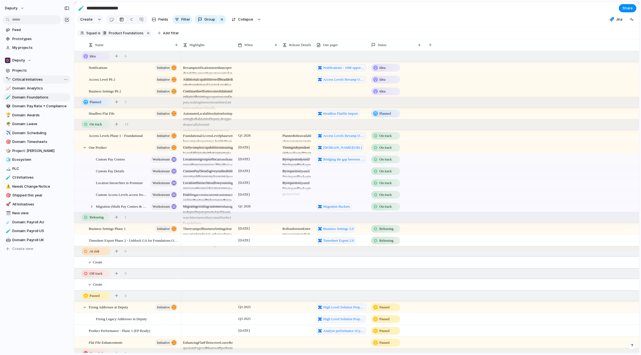
click at [32, 80] on span "Critical Initiatives" at bounding box center [40, 79] width 56 height 5
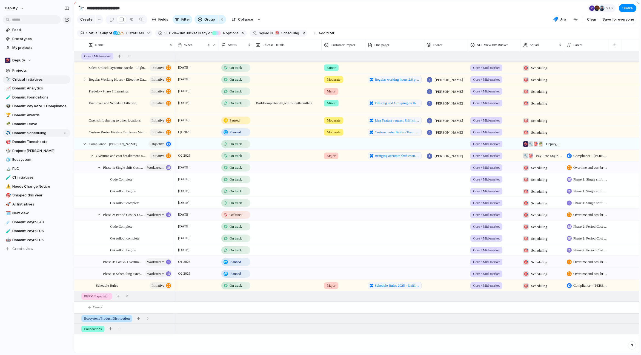
click at [39, 136] on link "✈️ Domain: Scheduling" at bounding box center [37, 133] width 68 height 8
type input "**********"
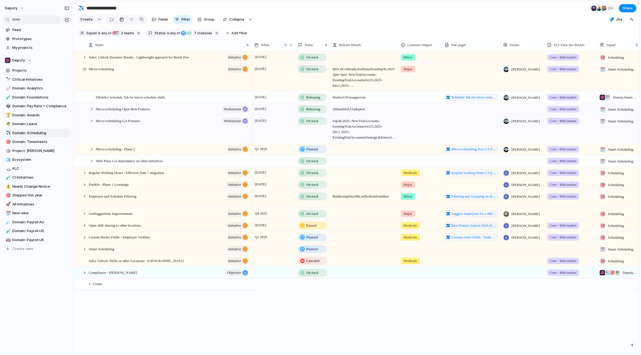
click at [84, 72] on div at bounding box center [84, 69] width 5 height 5
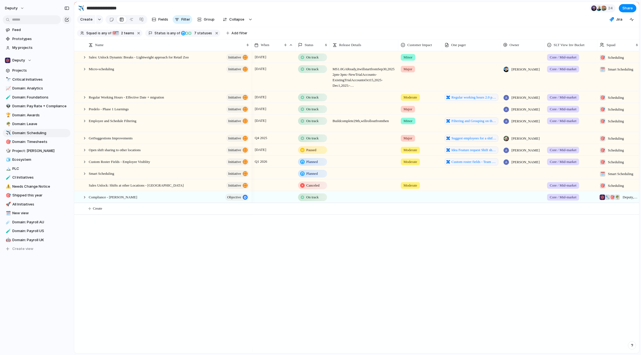
drag, startPoint x: 137, startPoint y: 263, endPoint x: 98, endPoint y: 164, distance: 106.1
click at [137, 263] on div "Sales: Unlock Dynamic Breaks - Lightweight approach for Retail Zoo initiative M…" at bounding box center [356, 202] width 565 height 302
click at [149, 232] on div "Sales: Unlock Dynamic Breaks - Lightweight approach for Retail Zoo initiative M…" at bounding box center [356, 202] width 565 height 302
drag, startPoint x: 81, startPoint y: 200, endPoint x: 84, endPoint y: 201, distance: 3.6
click at [82, 200] on div at bounding box center [80, 198] width 10 height 15
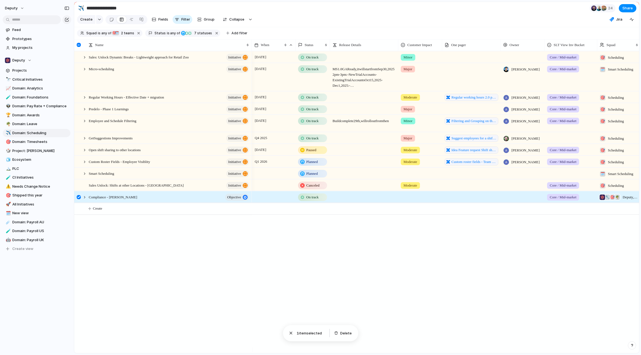
drag, startPoint x: 85, startPoint y: 201, endPoint x: 87, endPoint y: 203, distance: 2.9
click at [85, 200] on div at bounding box center [84, 197] width 5 height 5
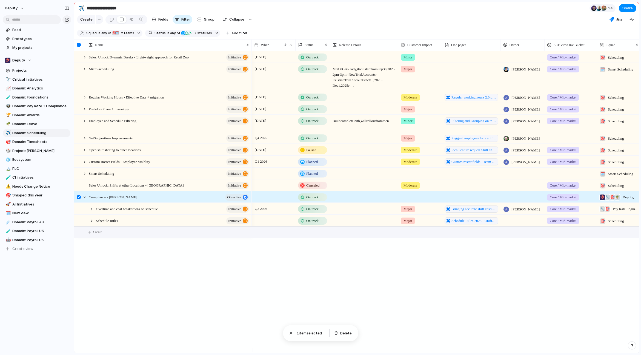
drag, startPoint x: 230, startPoint y: 283, endPoint x: 162, endPoint y: 235, distance: 83.4
click at [229, 281] on div "Sales: Unlock Dynamic Breaks - Lightweight approach for Retail Zoo initiative M…" at bounding box center [356, 202] width 565 height 302
click at [79, 199] on div at bounding box center [79, 197] width 4 height 4
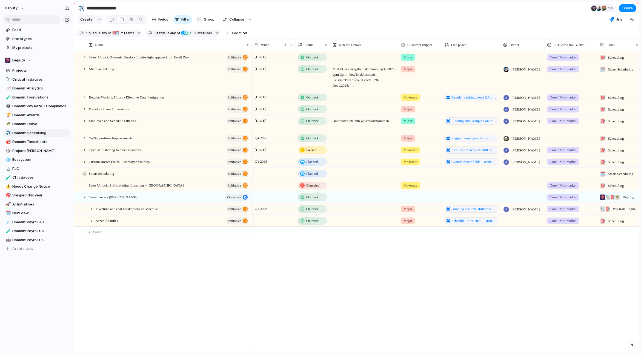
click at [83, 176] on div at bounding box center [84, 173] width 5 height 5
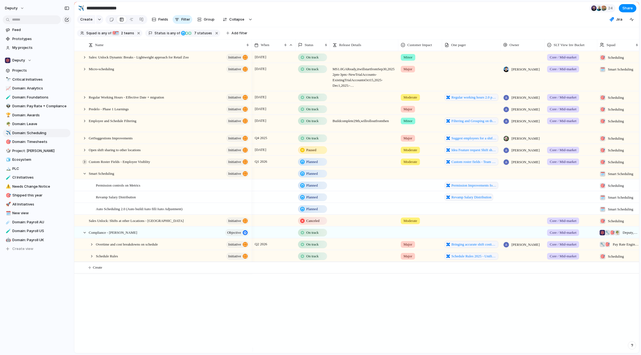
click at [84, 164] on div at bounding box center [84, 161] width 5 height 5
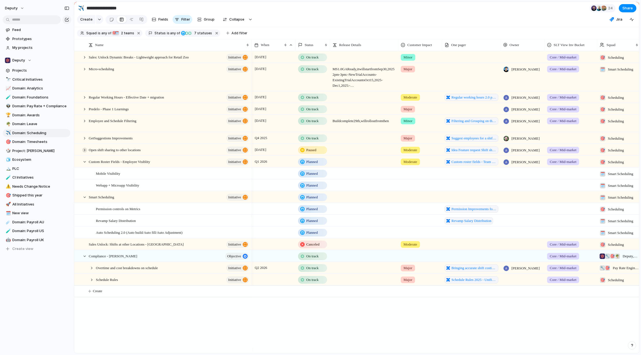
click at [83, 152] on div at bounding box center [84, 149] width 5 height 5
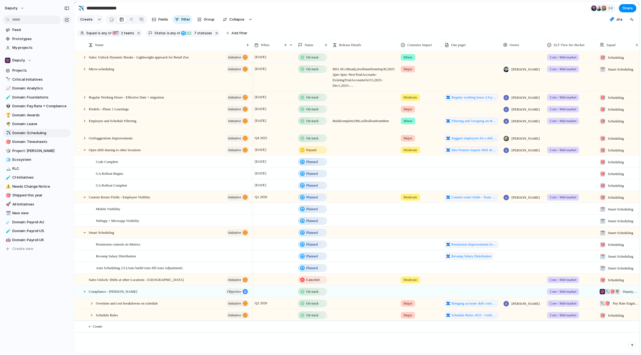
click at [85, 155] on div at bounding box center [82, 149] width 15 height 11
click at [85, 152] on div at bounding box center [84, 149] width 5 height 5
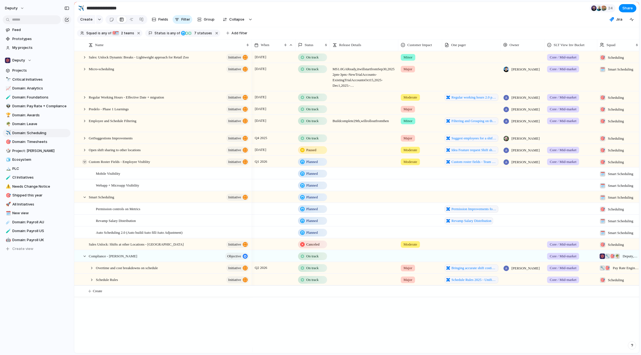
click at [84, 164] on div at bounding box center [84, 161] width 5 height 5
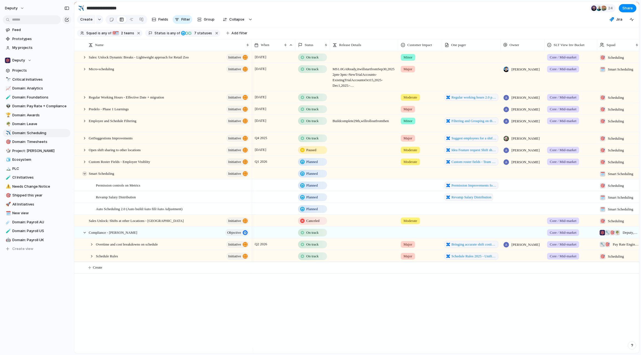
click at [83, 176] on div at bounding box center [84, 173] width 5 height 5
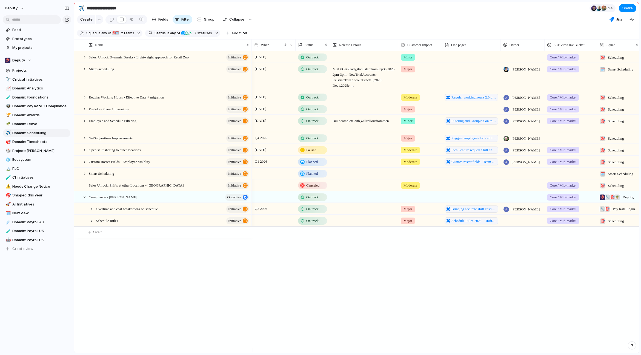
click at [118, 245] on div "Sales: Unlock Dynamic Breaks - Lightweight approach for Retail Zoo initiative M…" at bounding box center [356, 202] width 565 height 302
click at [84, 176] on div at bounding box center [84, 173] width 5 height 5
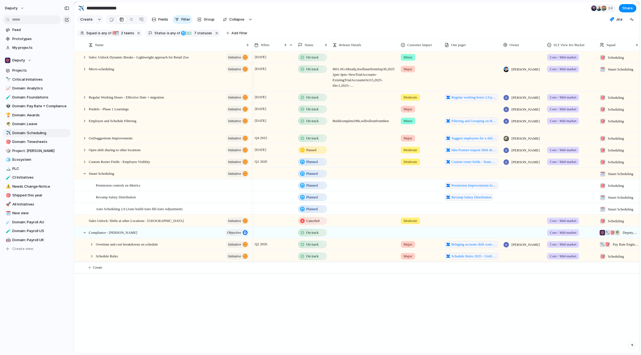
click at [289, 297] on div "[DATE] On track Minor Core / Mid-market 🎯 Scheduling [DATE] On track MS 1.0 GA …" at bounding box center [446, 202] width 388 height 302
drag, startPoint x: 304, startPoint y: 306, endPoint x: 161, endPoint y: 252, distance: 152.6
click at [216, 275] on div "Sales: Unlock Dynamic Breaks - Lightweight approach for Retail Zoo initiative M…" at bounding box center [356, 202] width 565 height 302
click at [85, 176] on div at bounding box center [84, 173] width 5 height 5
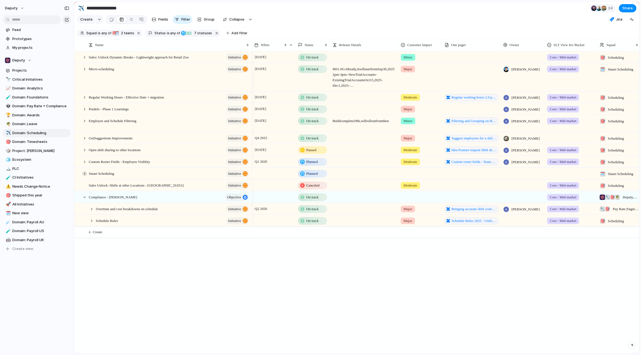
click at [85, 176] on div at bounding box center [84, 173] width 5 height 5
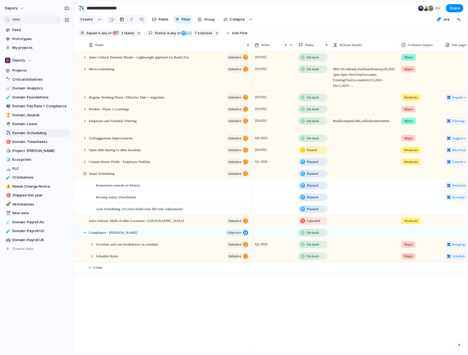
click at [84, 176] on div at bounding box center [84, 173] width 5 height 5
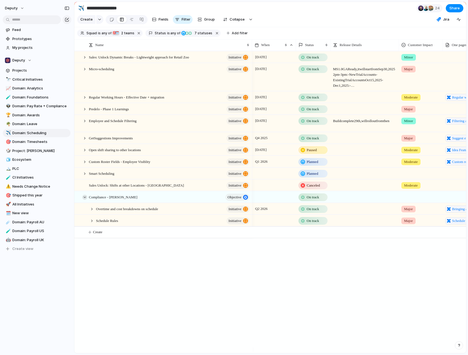
click at [82, 200] on div at bounding box center [84, 197] width 5 height 5
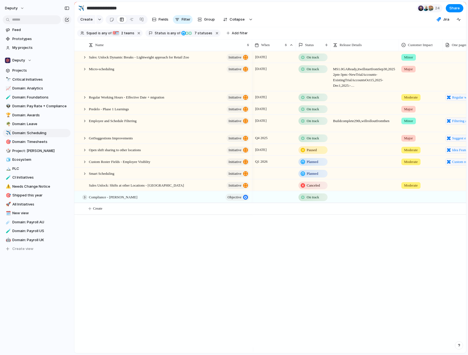
click at [82, 200] on div at bounding box center [84, 197] width 5 height 5
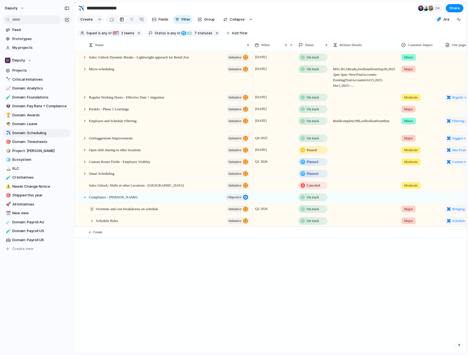
click at [93, 211] on div at bounding box center [91, 208] width 5 height 5
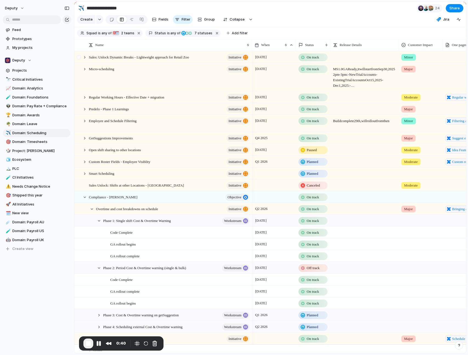
click at [88, 61] on div at bounding box center [82, 57] width 15 height 11
click at [84, 60] on div at bounding box center [84, 57] width 5 height 5
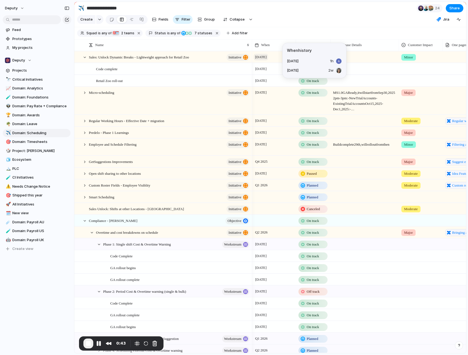
click at [264, 58] on span "[DATE]" at bounding box center [261, 57] width 14 height 7
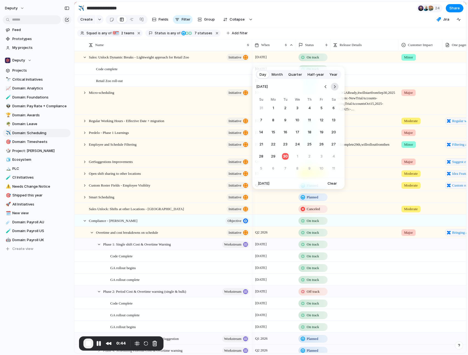
click at [334, 86] on button "Go to the Next Month" at bounding box center [335, 87] width 8 height 8
drag, startPoint x: 323, startPoint y: 155, endPoint x: 354, endPoint y: 252, distance: 101.5
click at [323, 155] on button "31" at bounding box center [321, 156] width 10 height 10
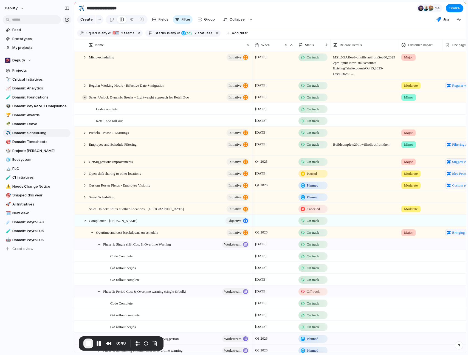
click at [87, 102] on div at bounding box center [82, 97] width 15 height 11
drag, startPoint x: 85, startPoint y: 101, endPoint x: 95, endPoint y: 106, distance: 10.5
click at [85, 100] on div at bounding box center [84, 97] width 5 height 5
